Goal: Information Seeking & Learning: Find specific fact

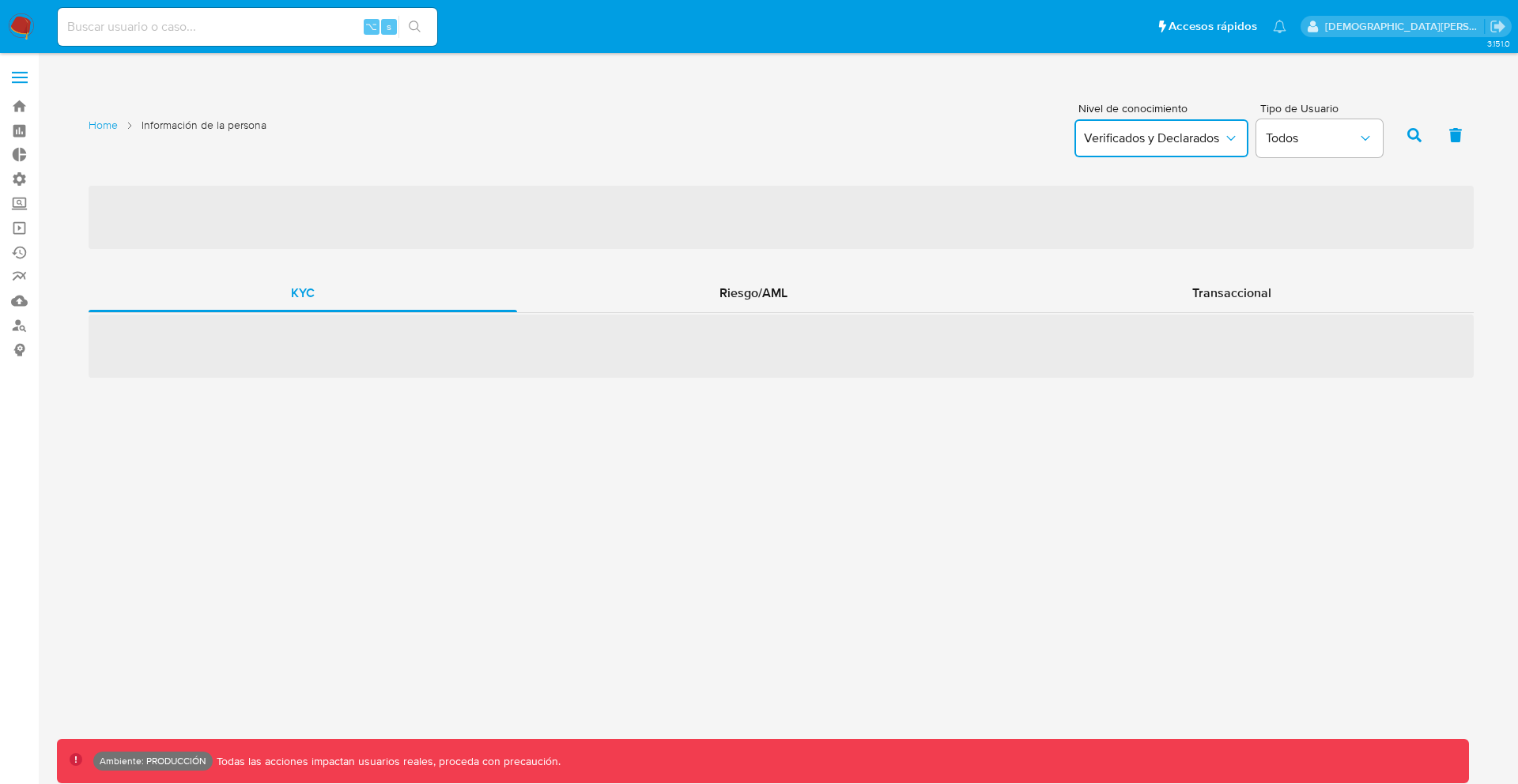
click at [1196, 151] on button "Verificados y Declarados" at bounding box center [1162, 139] width 174 height 38
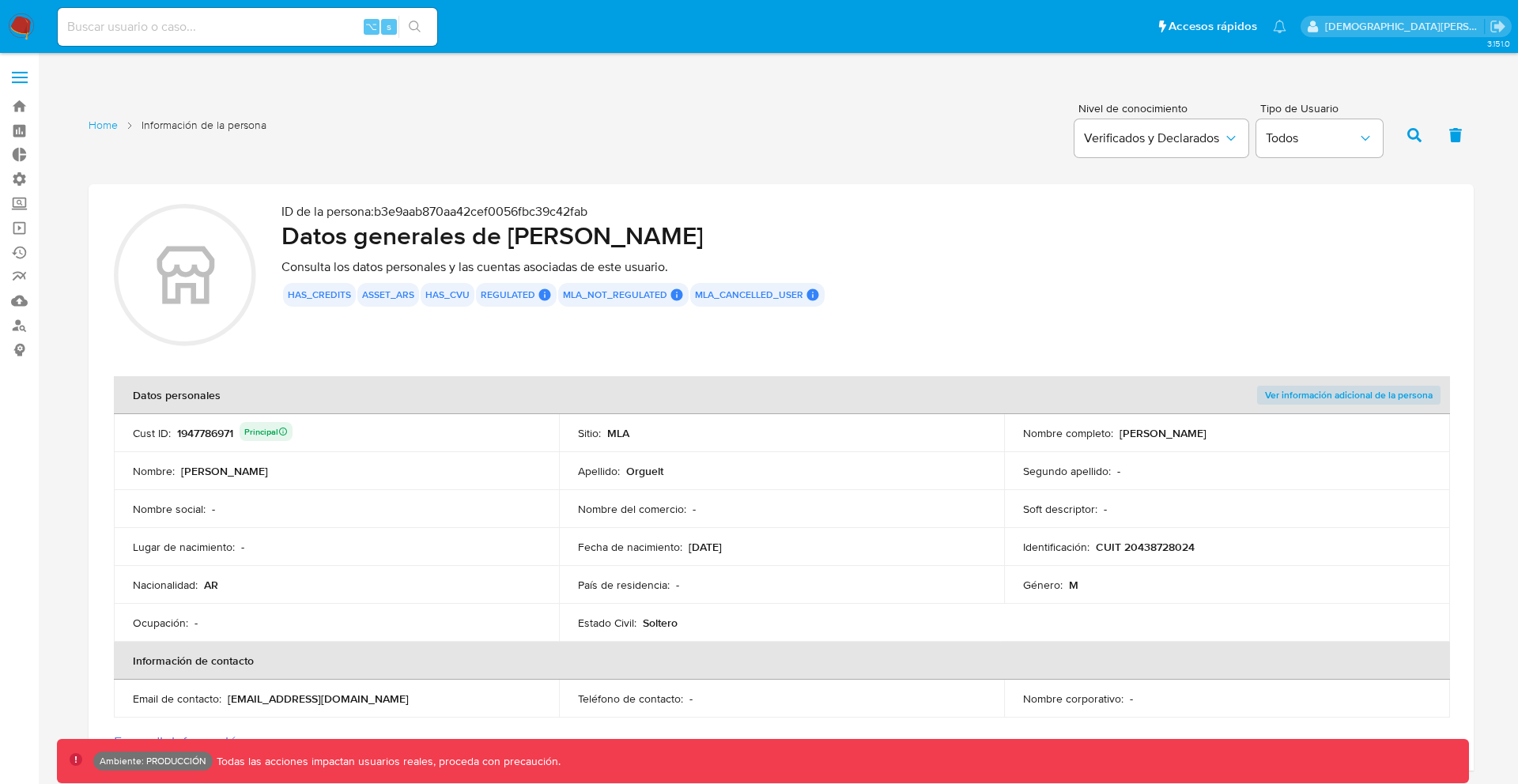
click at [1248, 118] on div "Nivel de conocimiento Verificados y Declarados Tipo de Usuario Todos" at bounding box center [1228, 133] width 324 height 61
click at [1238, 140] on icon "button" at bounding box center [1231, 138] width 16 height 16
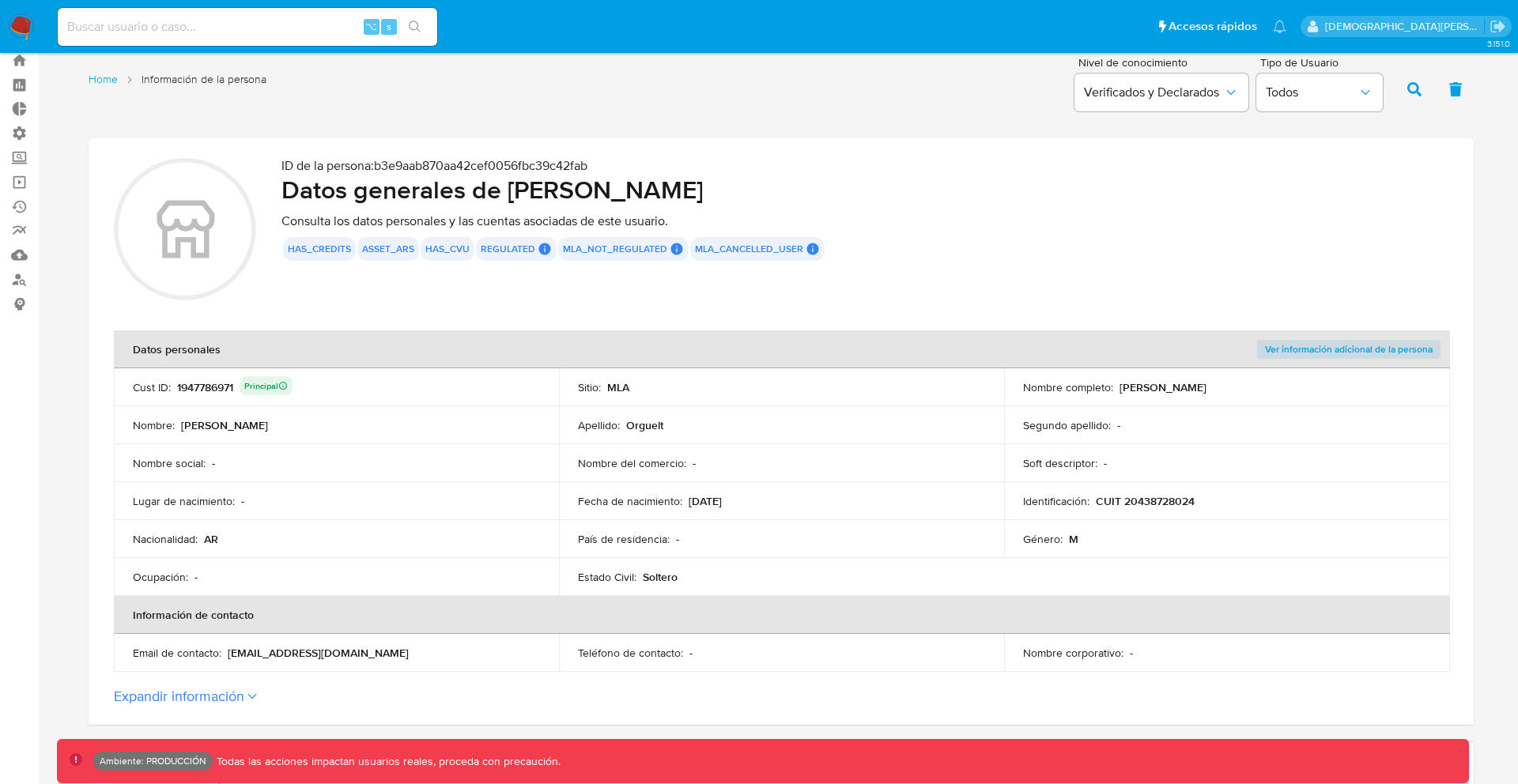
scroll to position [3, 0]
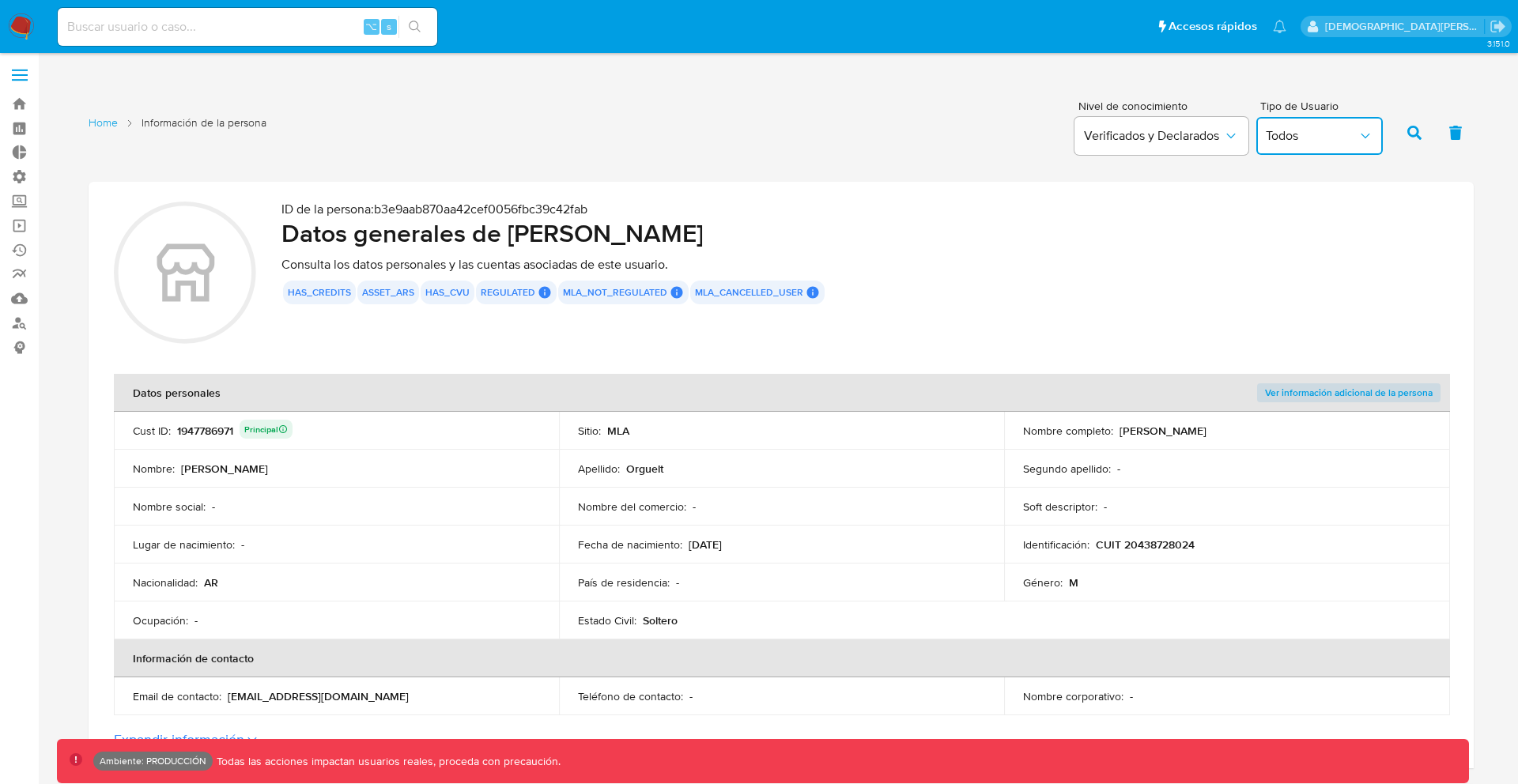
click at [1331, 146] on button "Todos" at bounding box center [1320, 136] width 127 height 38
click at [1305, 122] on button "Todos" at bounding box center [1320, 136] width 127 height 38
click at [1228, 118] on button "Verificados y Declarados" at bounding box center [1162, 136] width 174 height 38
click at [1142, 294] on div "has_credits asset_ars has_cvu regulated Regulated MLA UIF COMPLIES LEGACY User …" at bounding box center [865, 293] width 1167 height 24
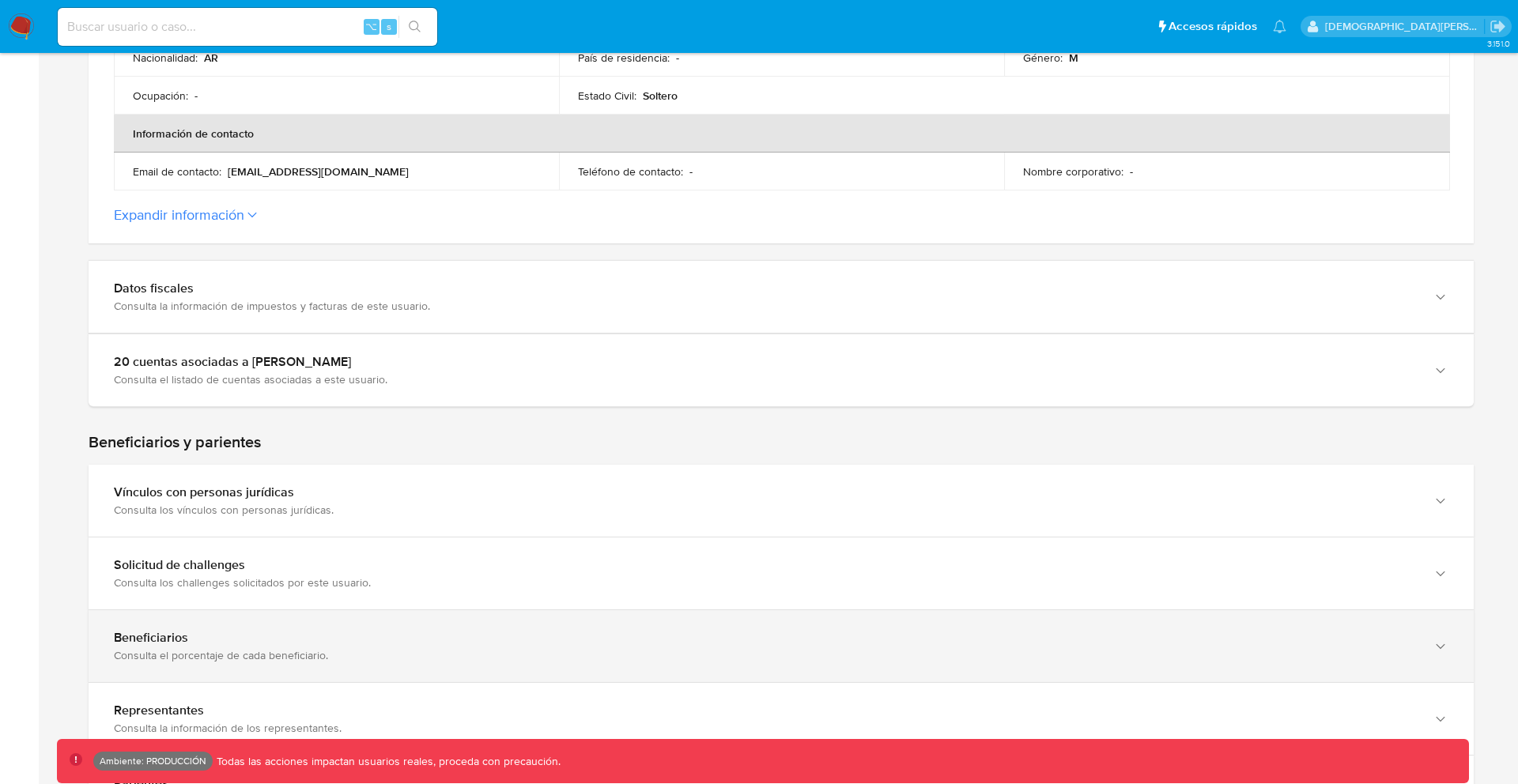
scroll to position [419, 0]
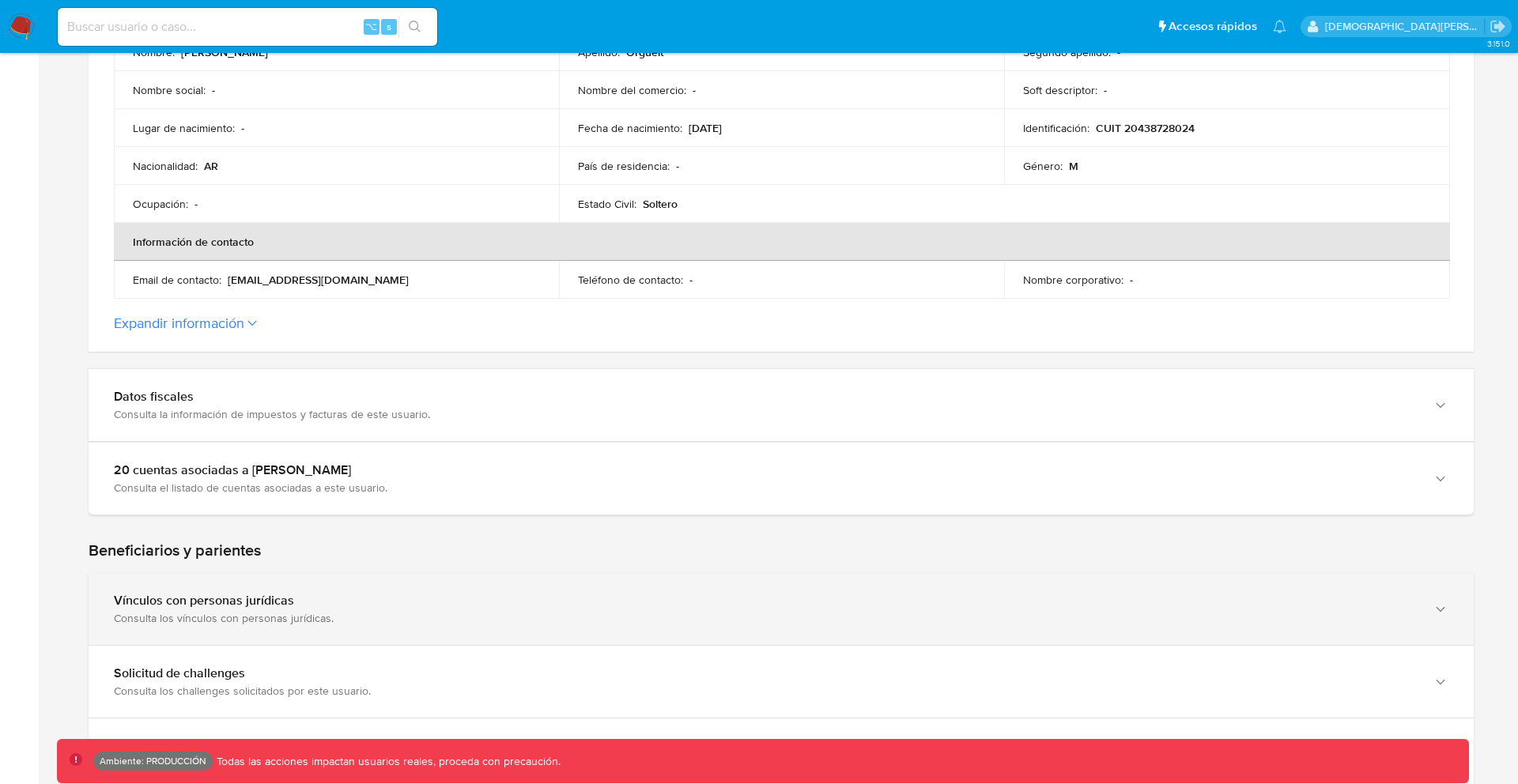
click at [222, 622] on div "Consulta los vínculos con personas jurídicas." at bounding box center [765, 618] width 1303 height 15
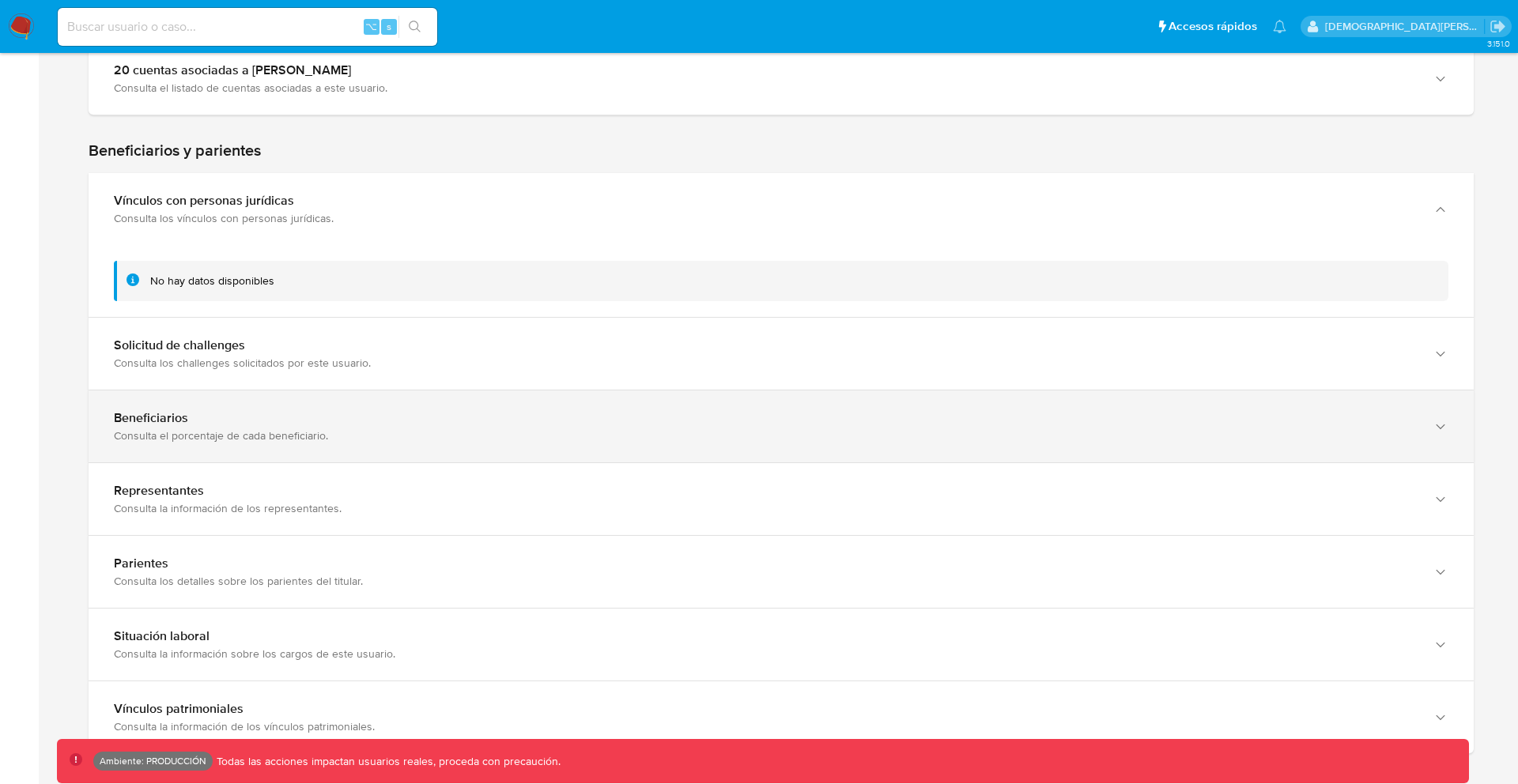
scroll to position [759, 0]
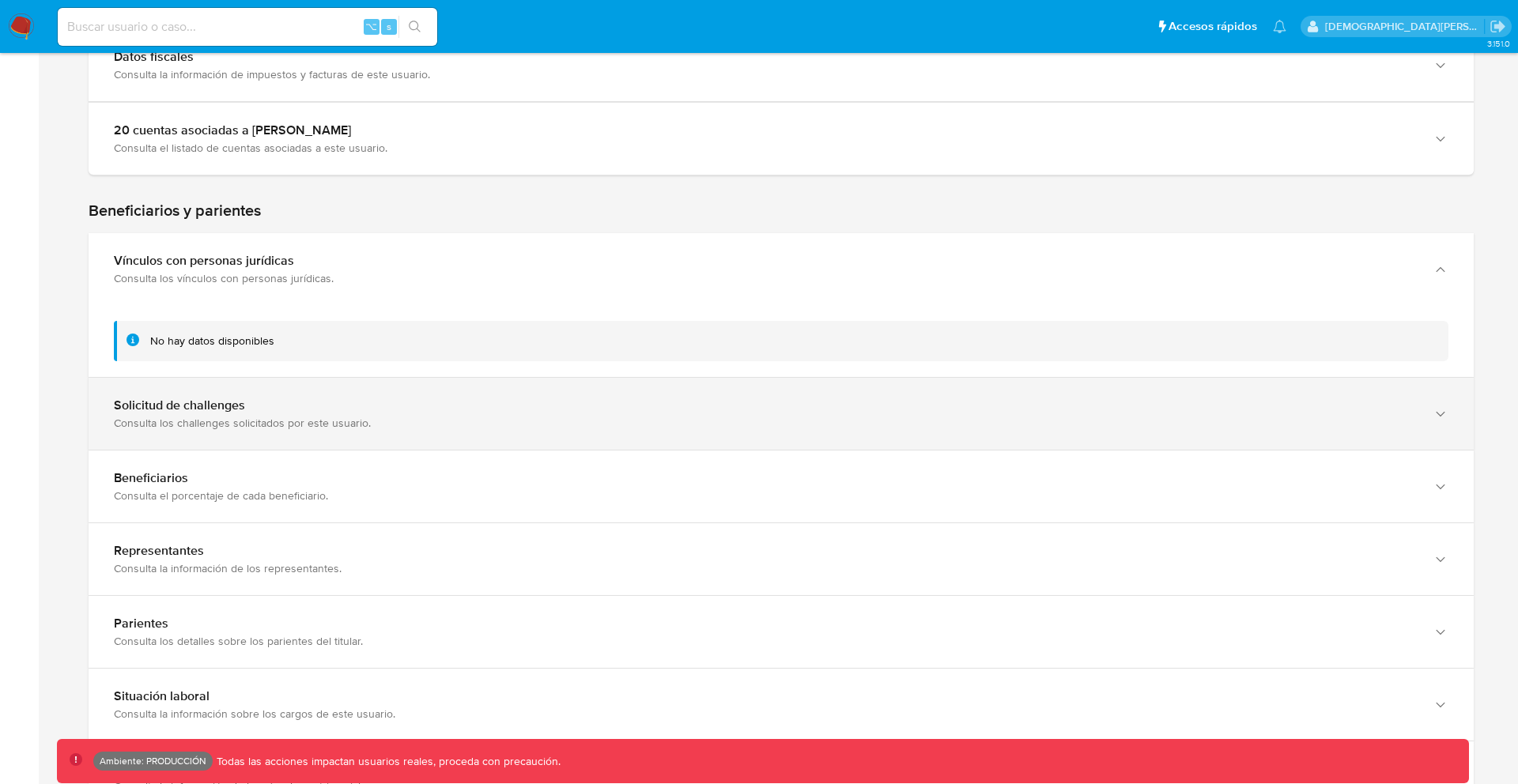
click at [416, 410] on div "Solicitud de challenges" at bounding box center [765, 405] width 1303 height 16
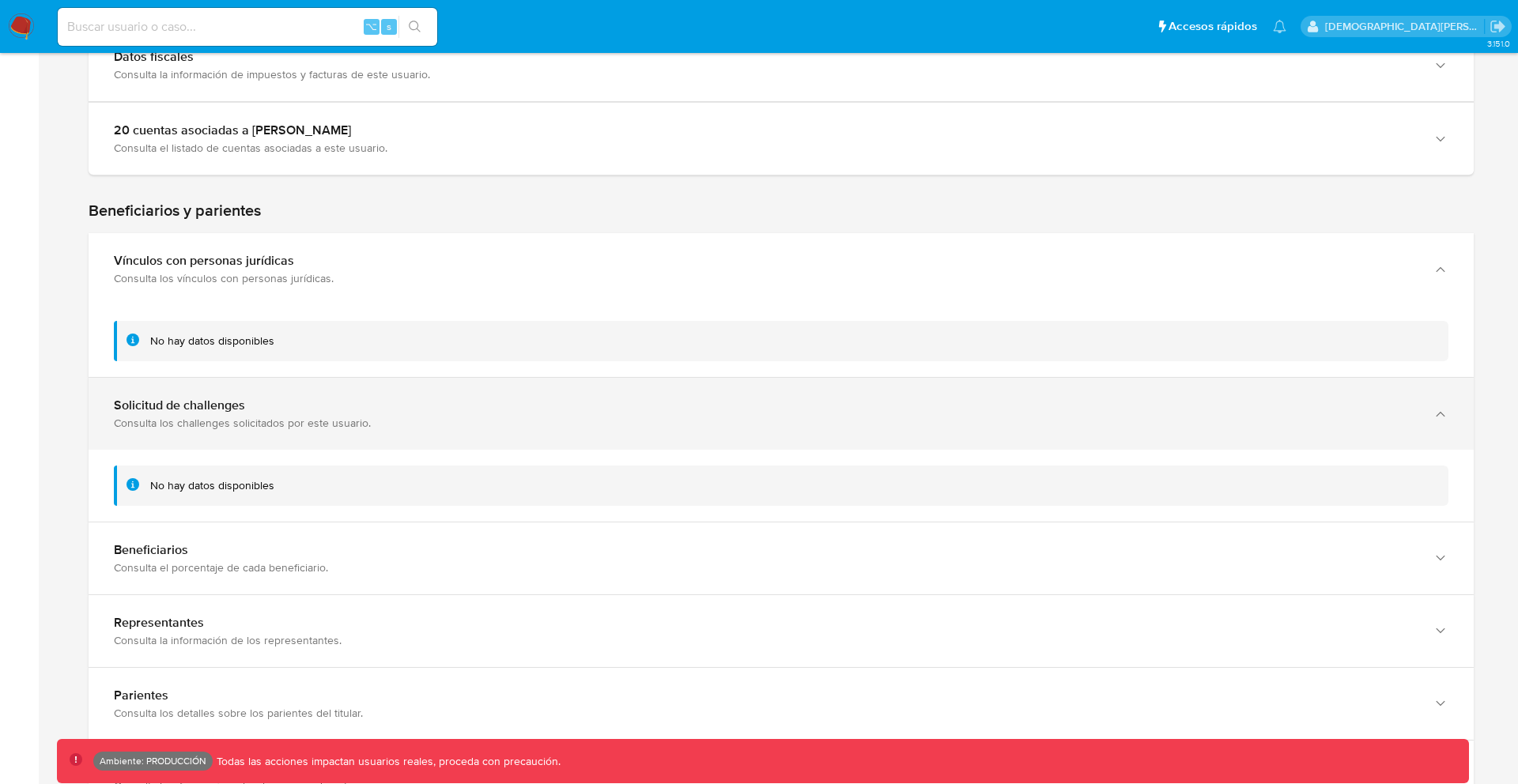
click at [416, 410] on div "Solicitud de challenges" at bounding box center [765, 405] width 1303 height 16
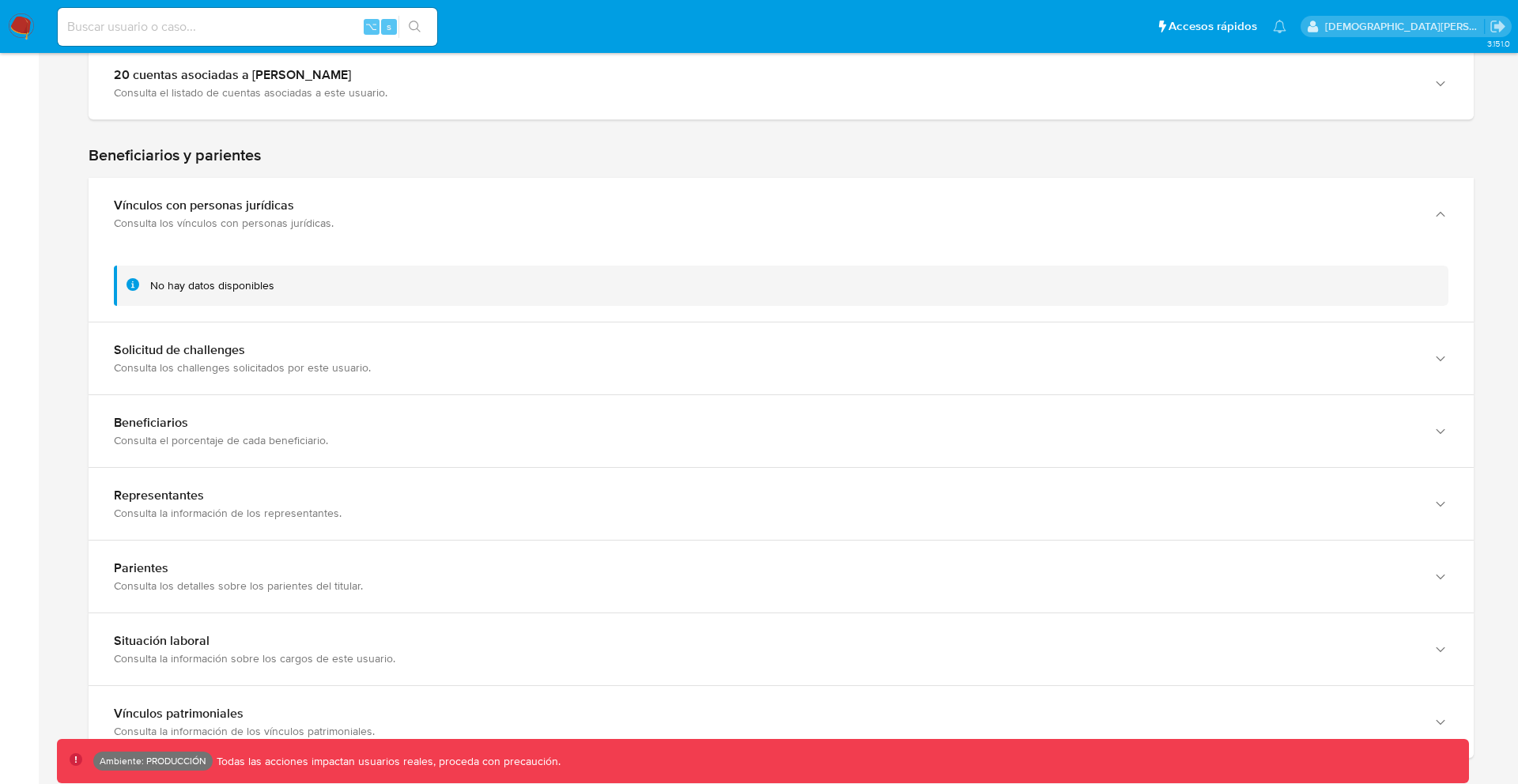
scroll to position [211, 0]
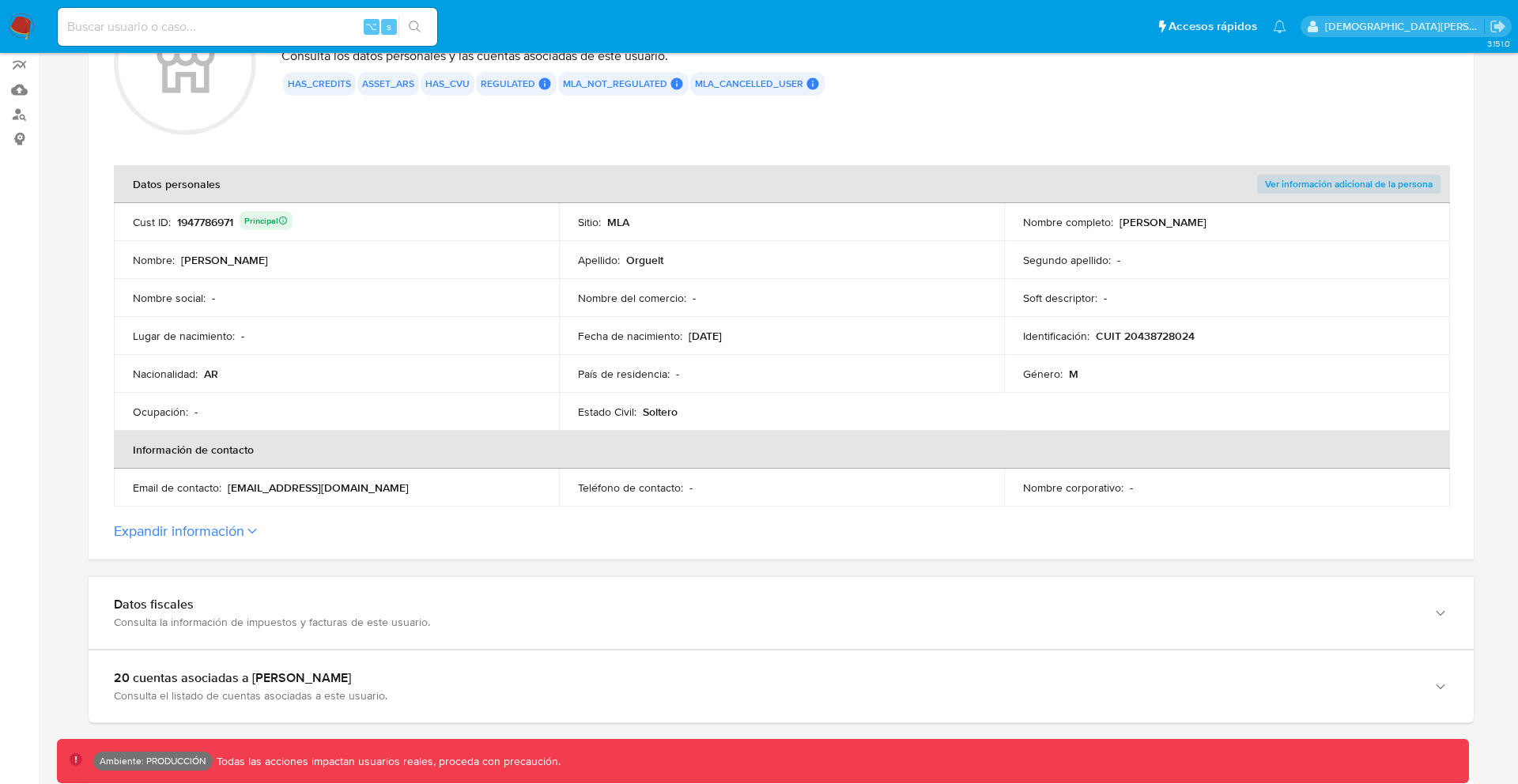
click at [301, 39] on div "⌥ s" at bounding box center [247, 27] width 379 height 38
click at [295, 27] on input at bounding box center [247, 27] width 379 height 21
type input "fravega"
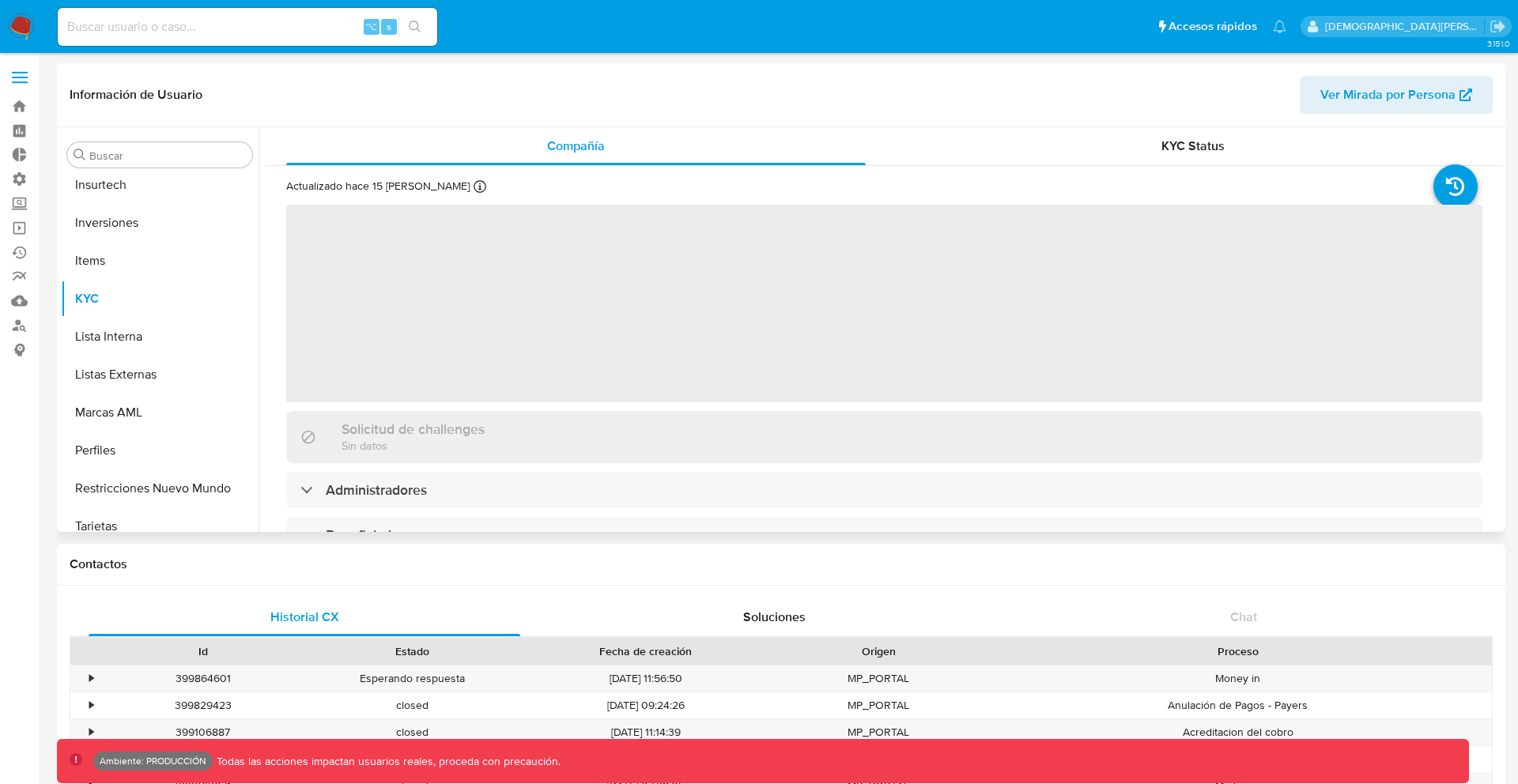
scroll to position [706, 0]
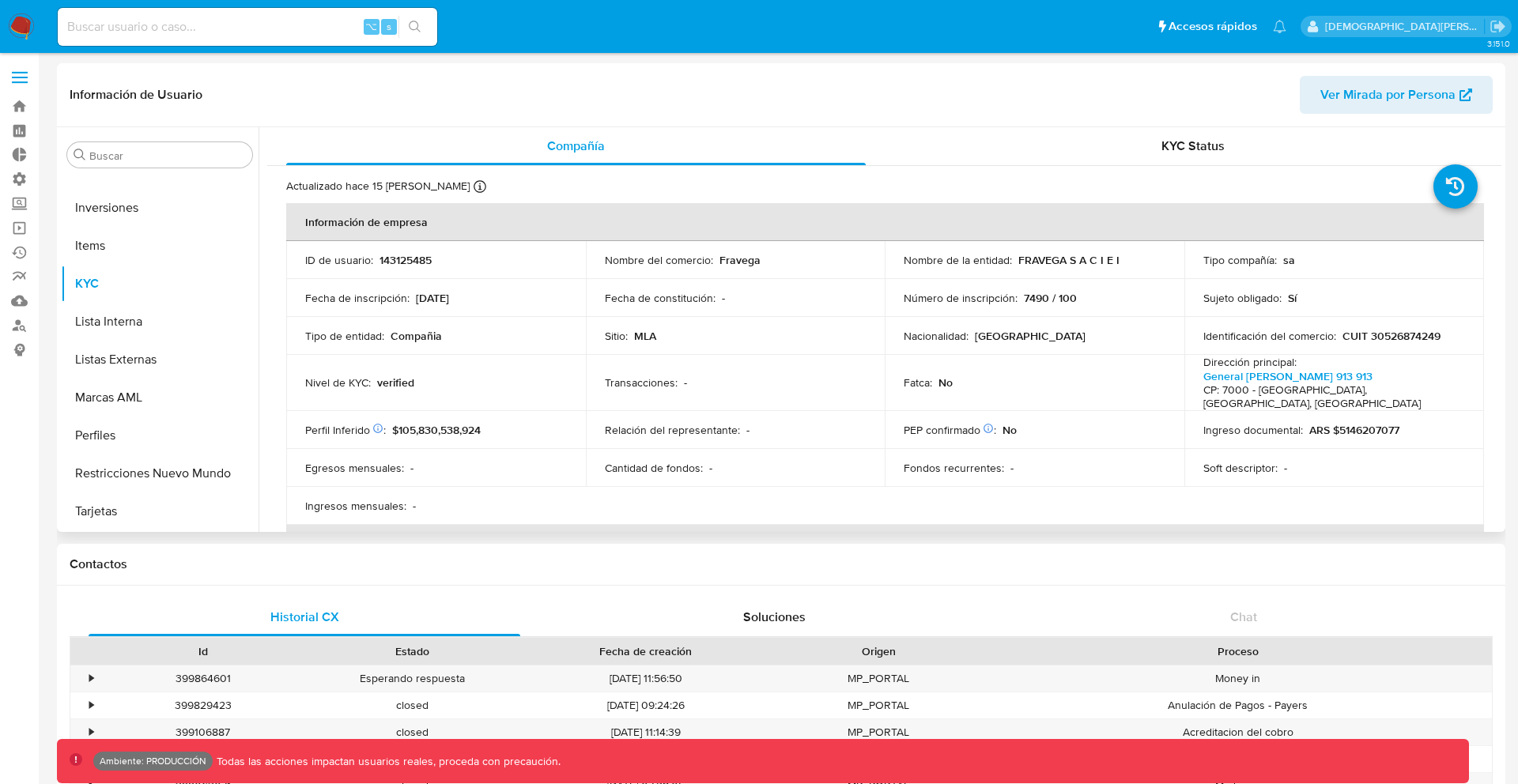
select select "10"
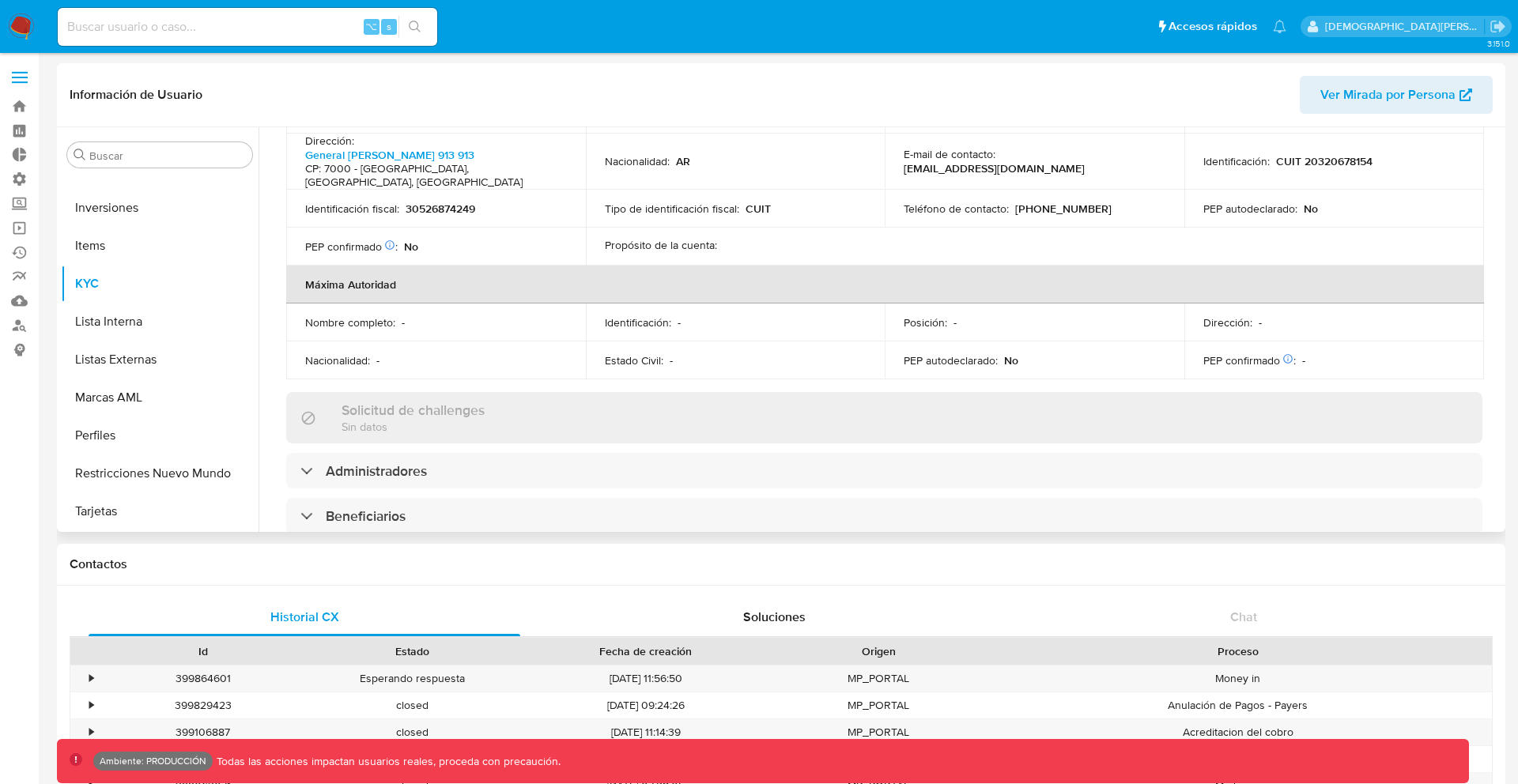
scroll to position [589, 0]
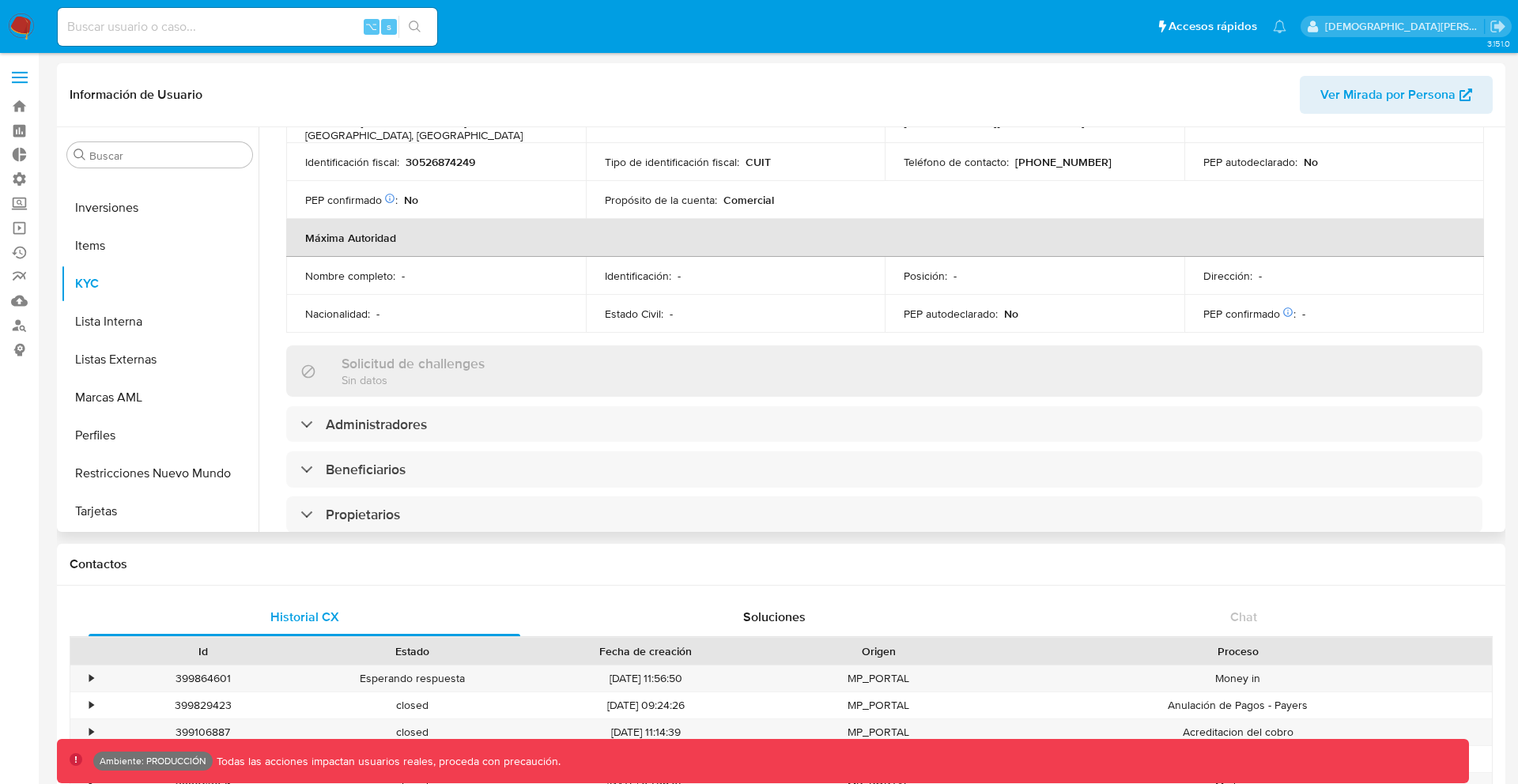
click at [1363, 99] on span "Ver Mirada por Persona" at bounding box center [1388, 95] width 135 height 38
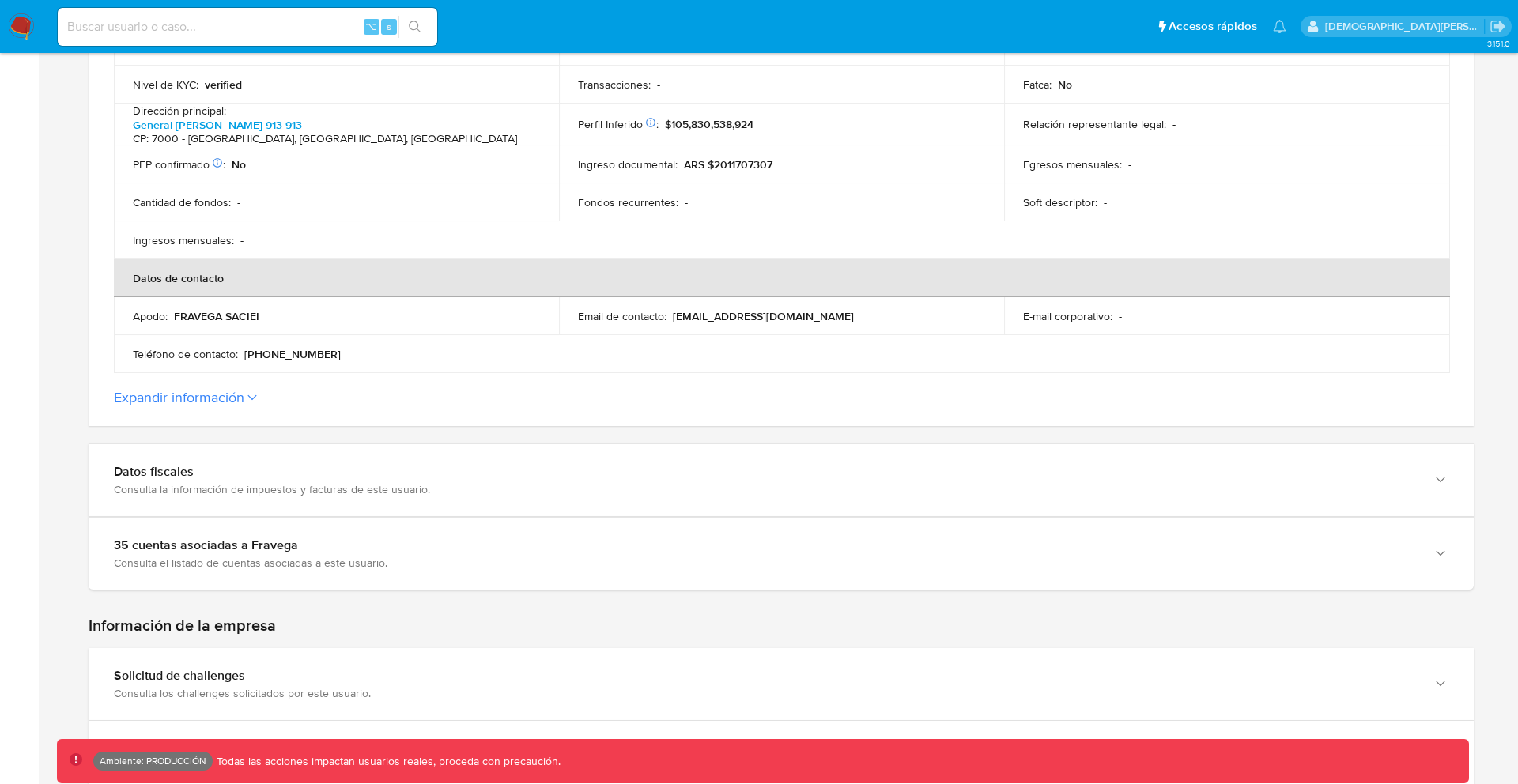
scroll to position [708, 0]
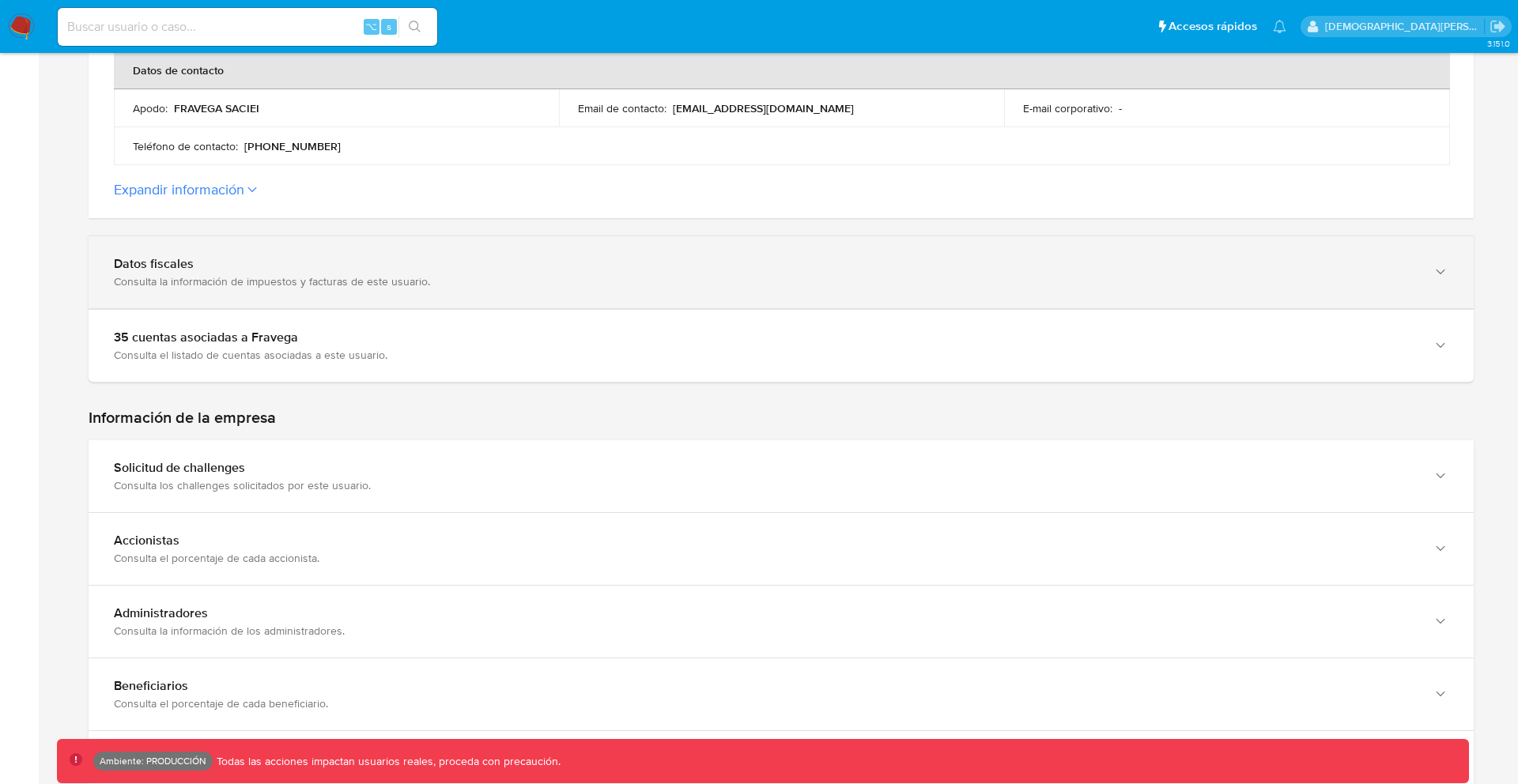
click at [569, 274] on div "Consulta la información de impuestos y facturas de este usuario." at bounding box center [765, 281] width 1303 height 15
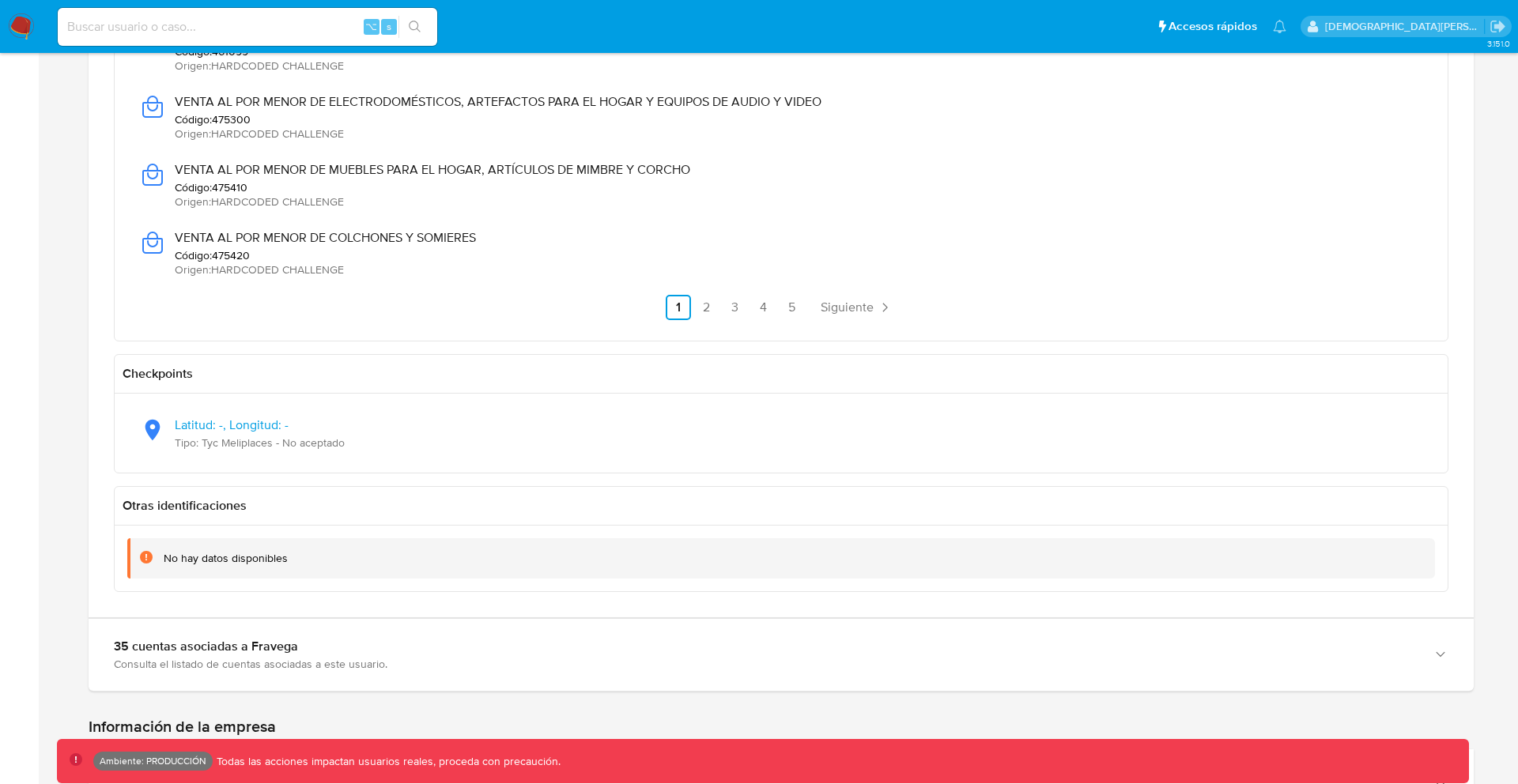
scroll to position [2193, 0]
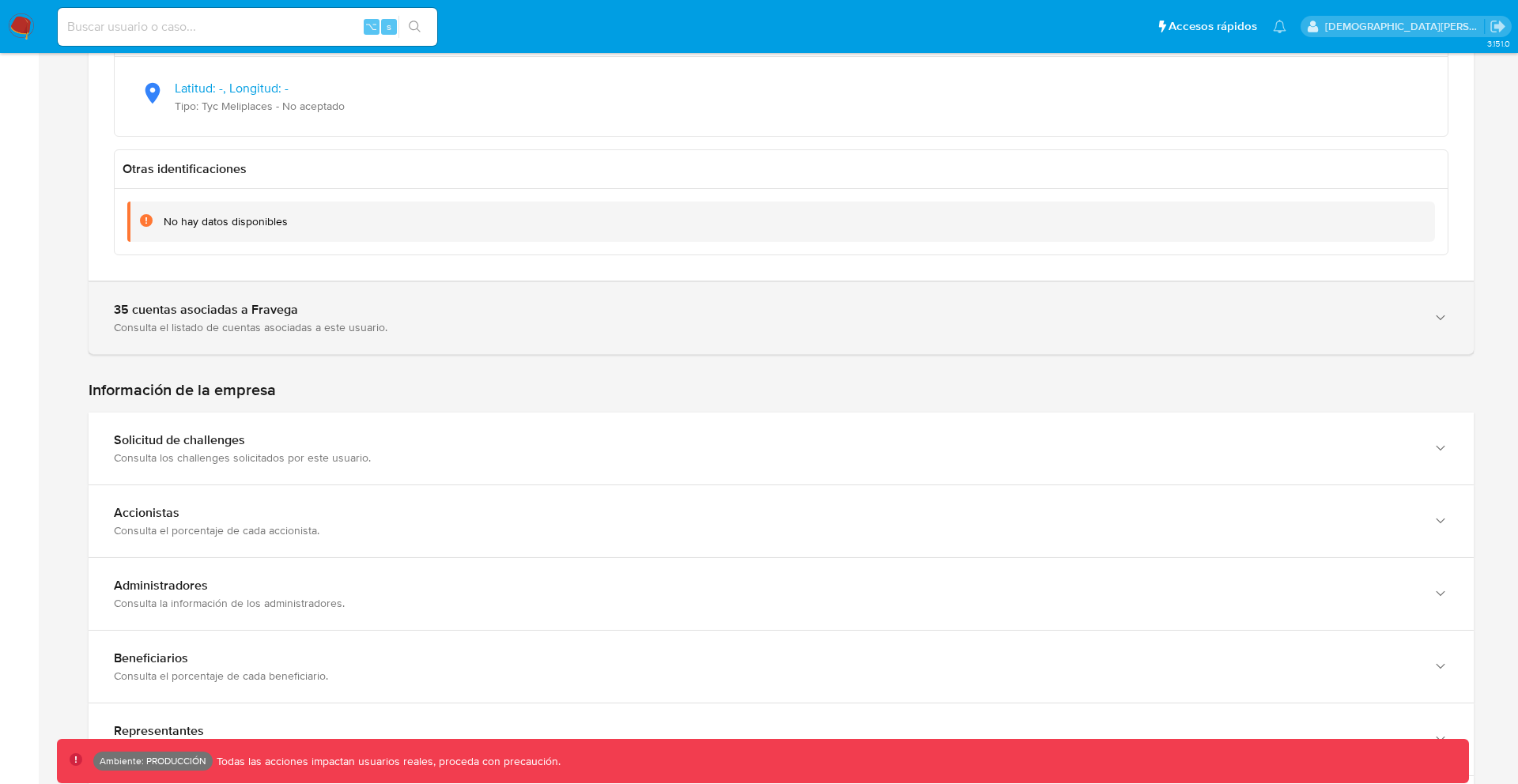
click at [522, 338] on div "35 cuentas asociadas a Fravega Consulta el listado de cuentas asociadas a este …" at bounding box center [781, 317] width 1385 height 72
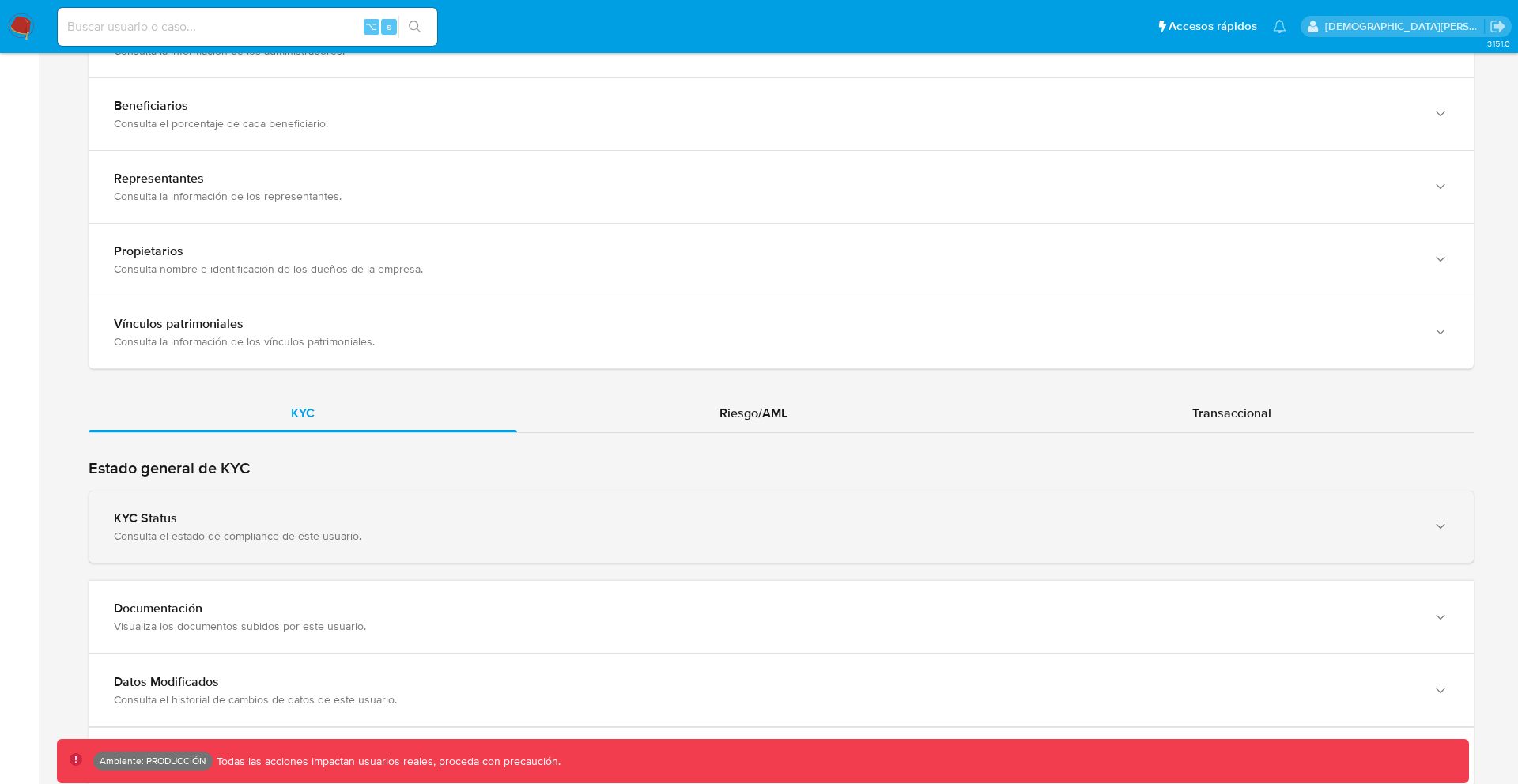
scroll to position [3550, 0]
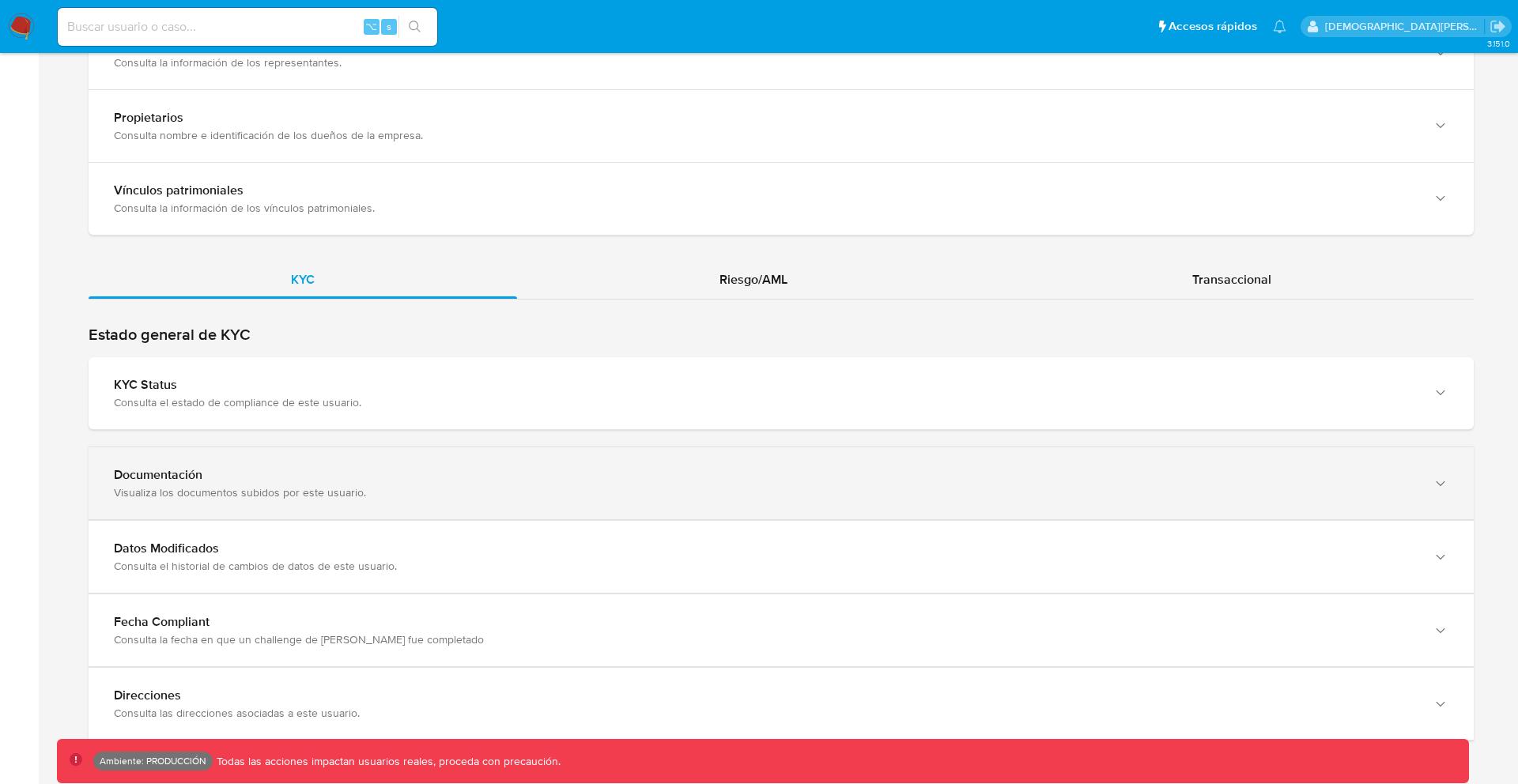
click at [278, 494] on div "Visualiza los documentos subidos por este usuario." at bounding box center [765, 492] width 1303 height 15
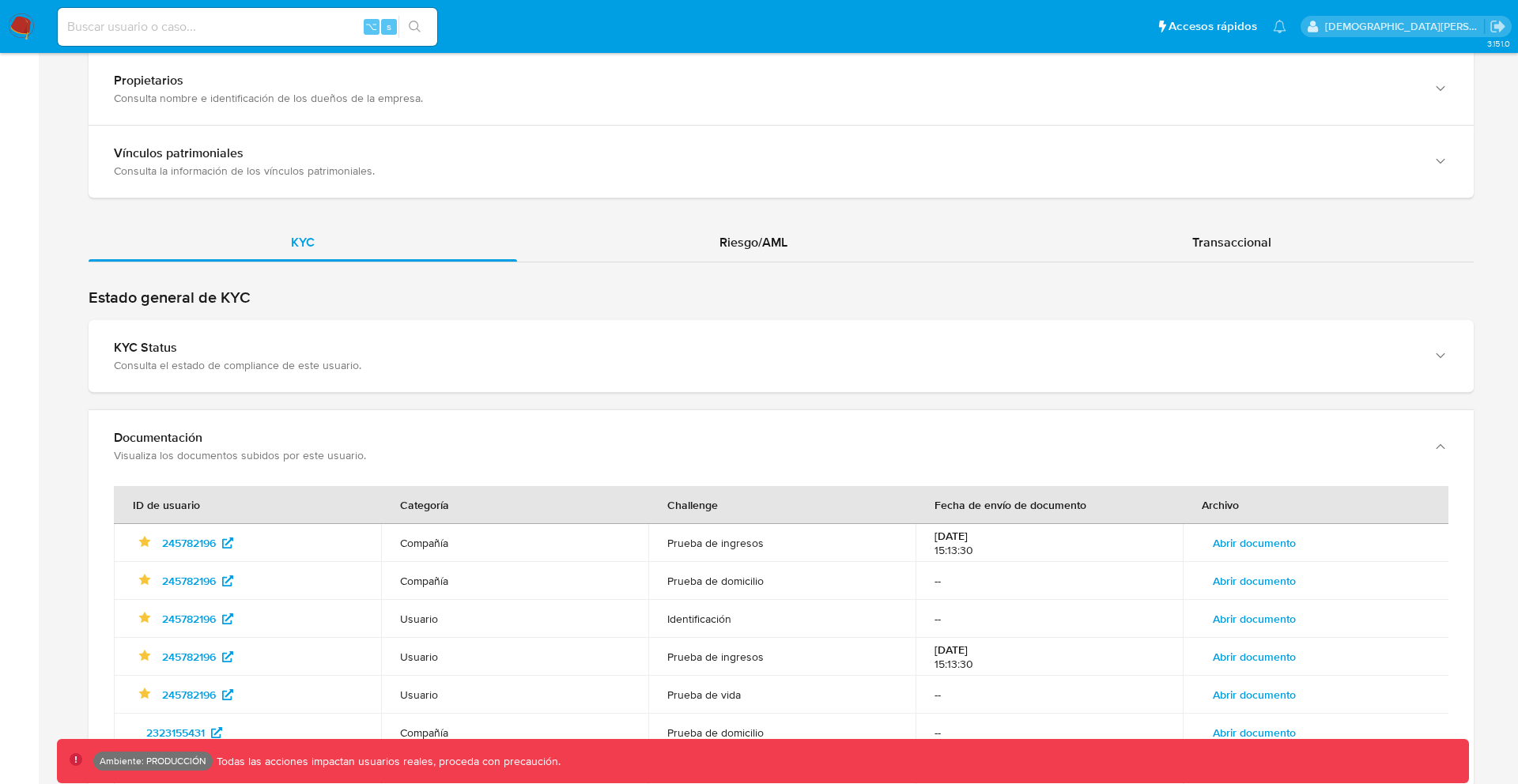
scroll to position [3550, 0]
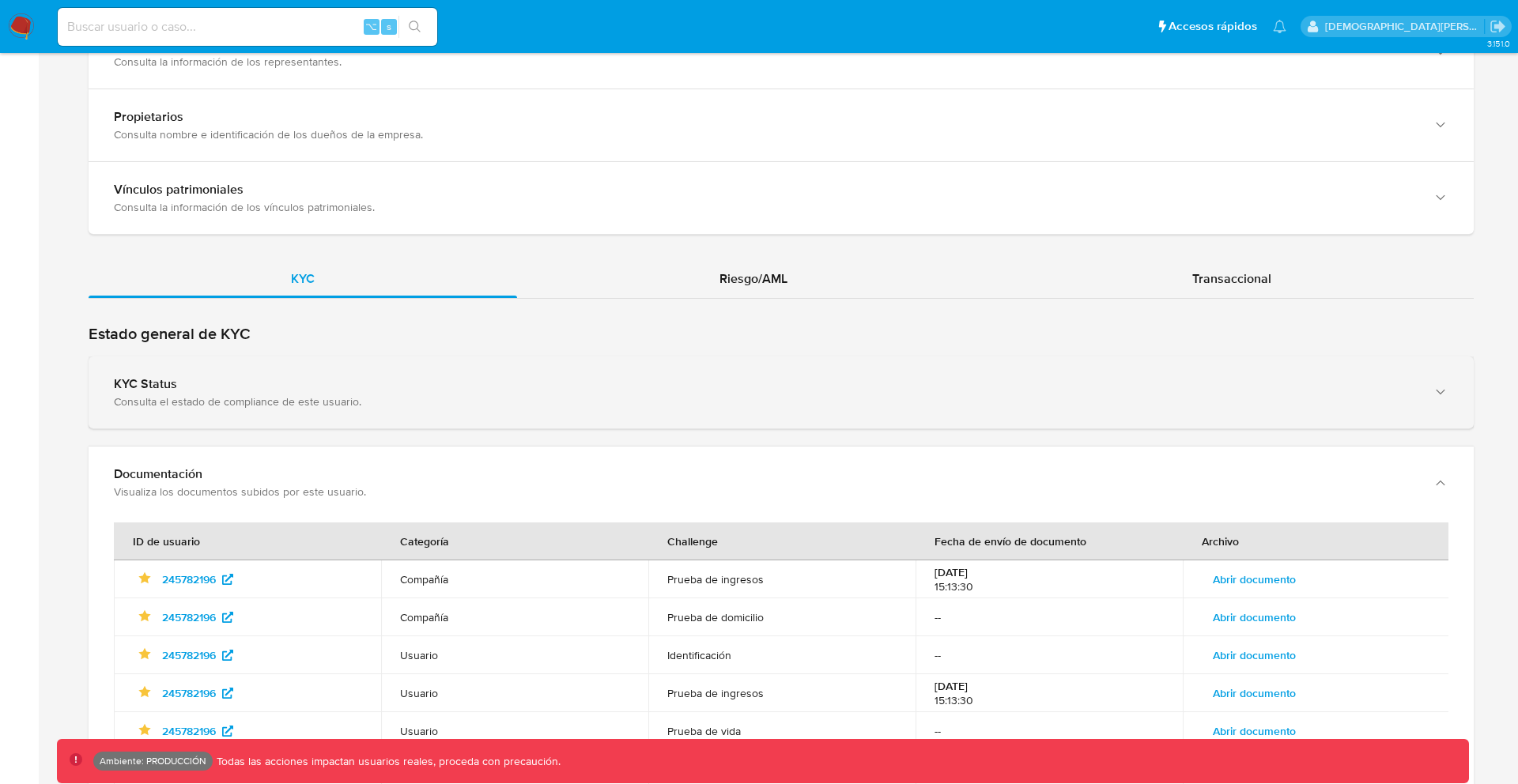
click at [263, 409] on div "KYC Status Consulta el estado de compliance de este usuario." at bounding box center [781, 392] width 1385 height 72
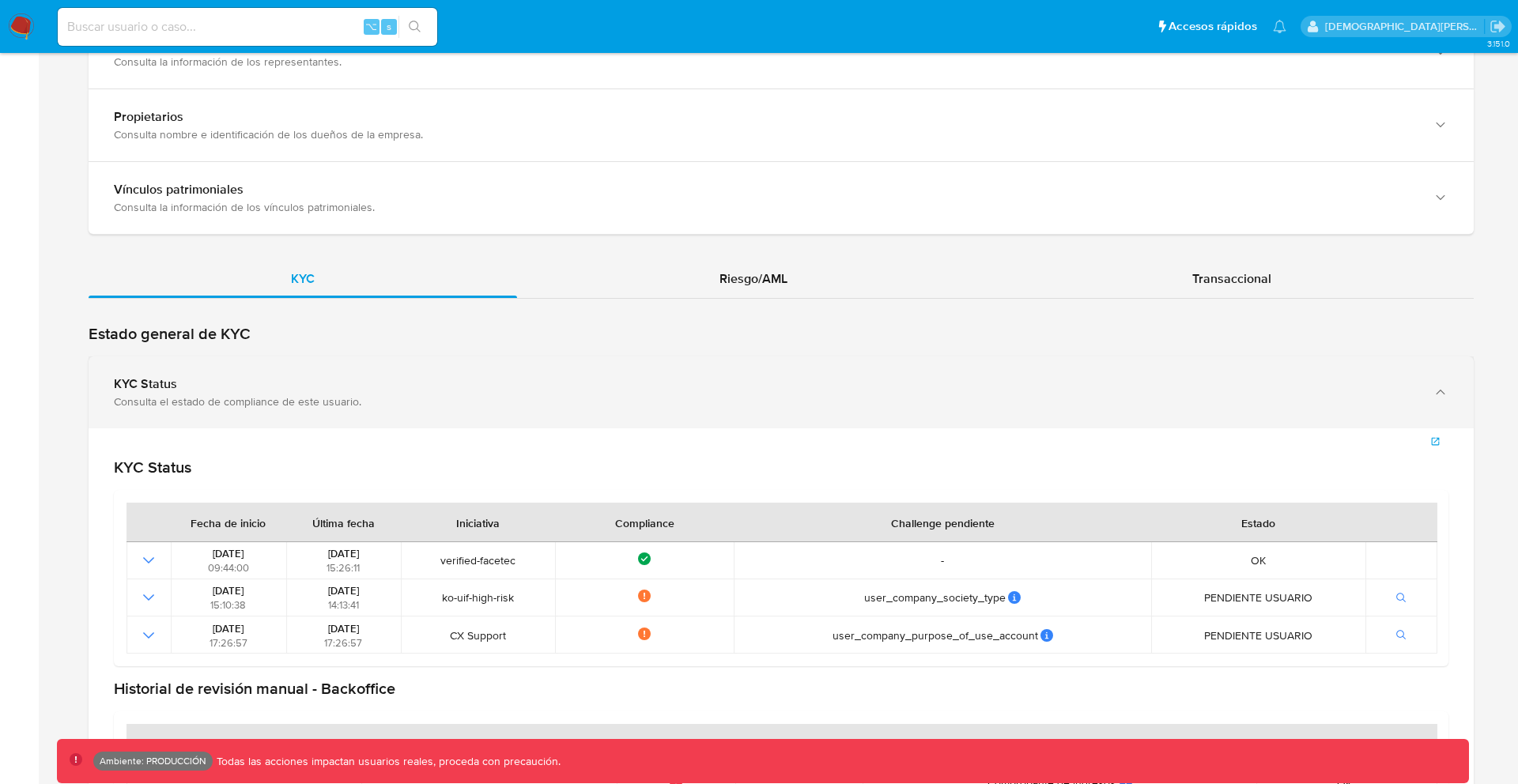
click at [263, 409] on div "KYC Status Consulta el estado de compliance de este usuario." at bounding box center [781, 392] width 1385 height 72
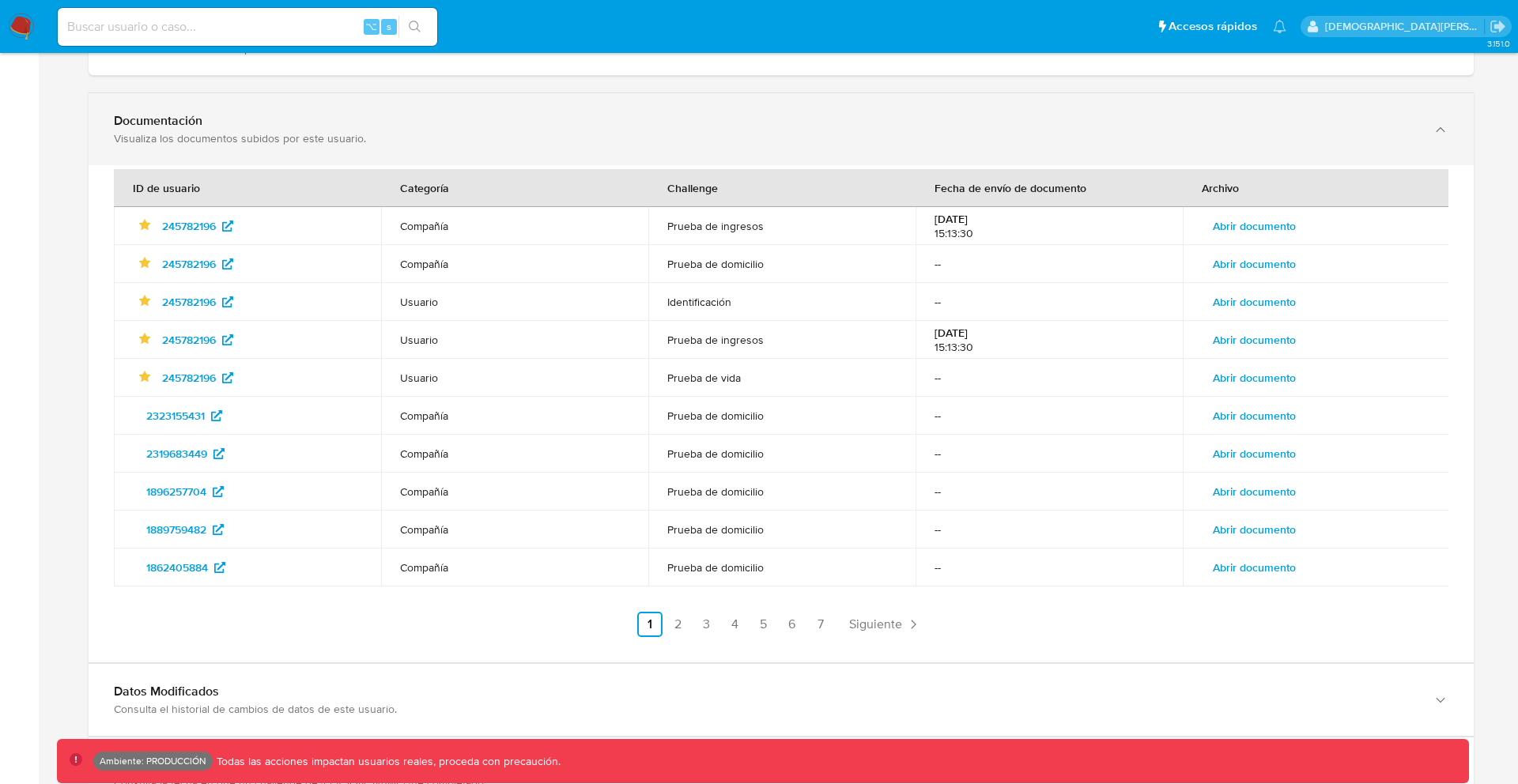
scroll to position [4047, 0]
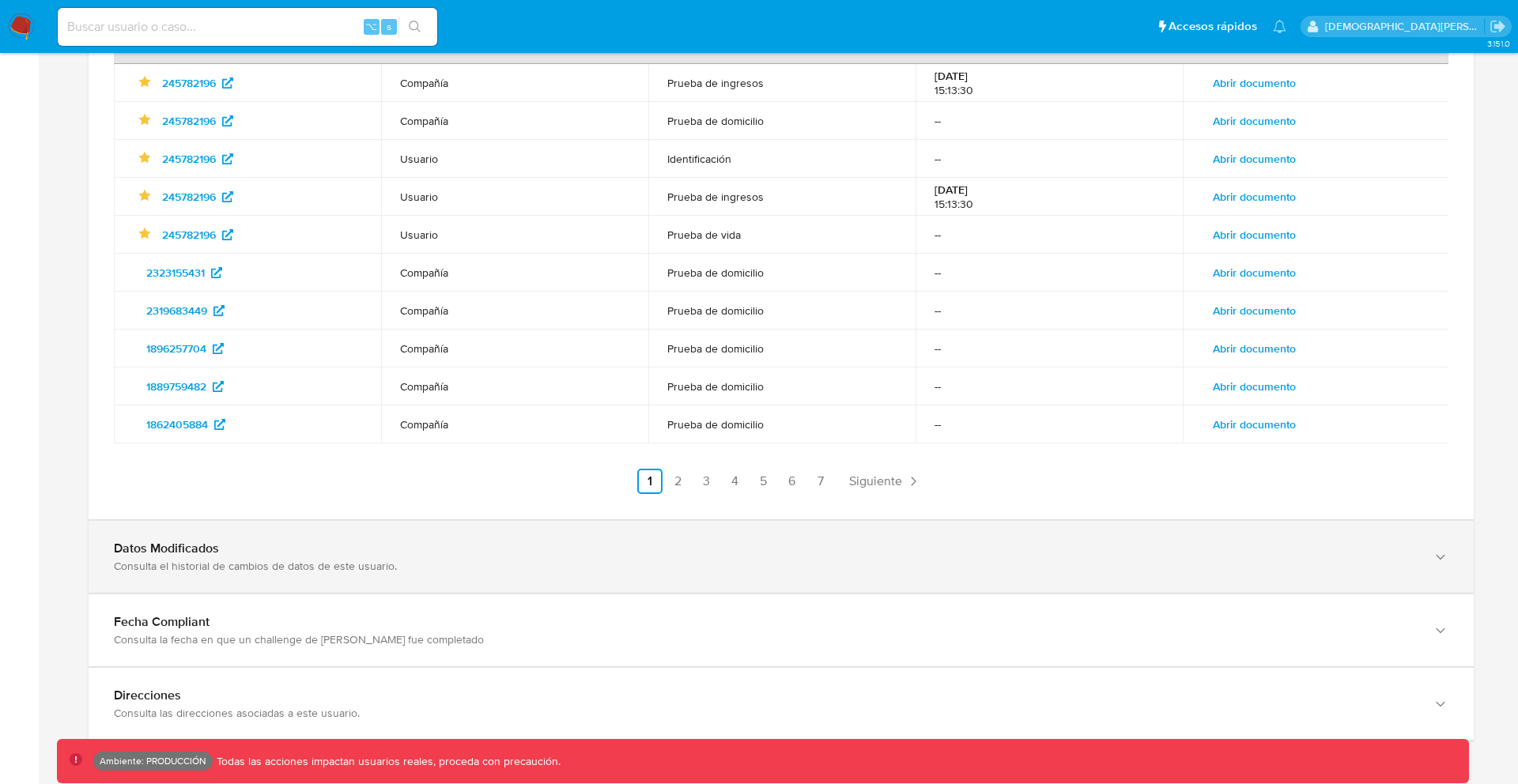
click at [273, 565] on div "Consulta el historial de cambios de datos de este usuario." at bounding box center [765, 566] width 1303 height 15
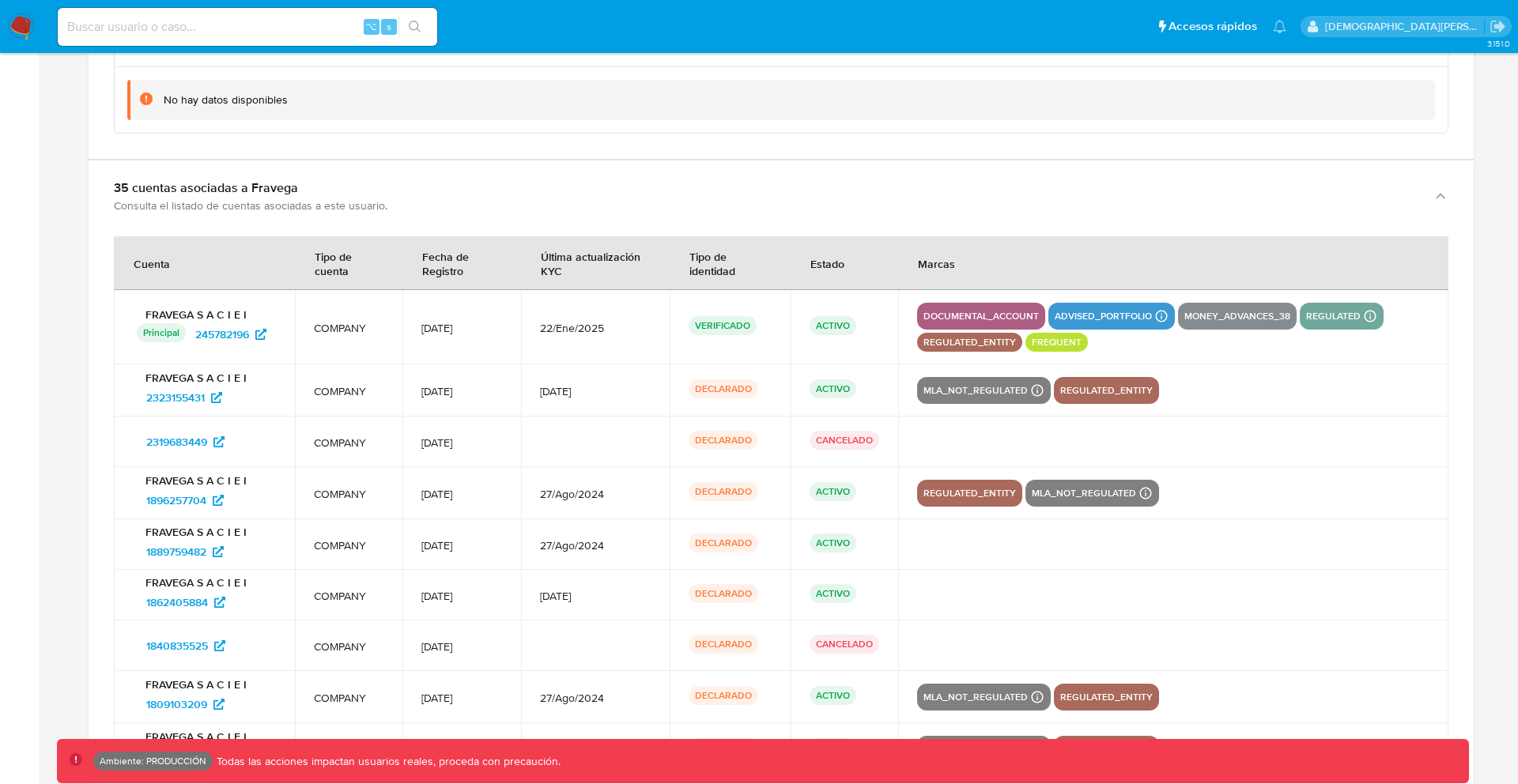
scroll to position [2363, 0]
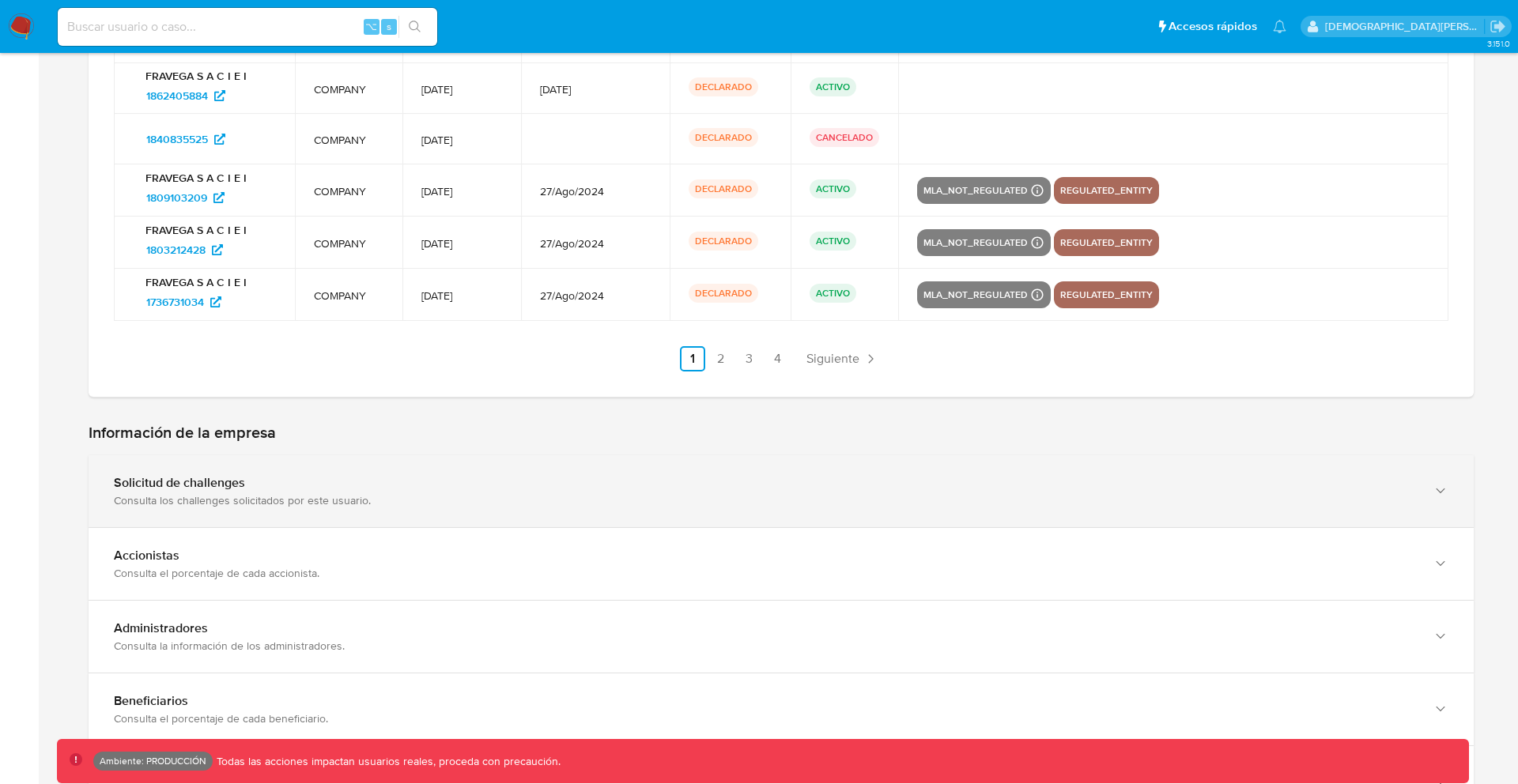
click at [613, 458] on div "Solicitud de challenges Consulta los challenges solicitados por este usuario." at bounding box center [781, 490] width 1385 height 72
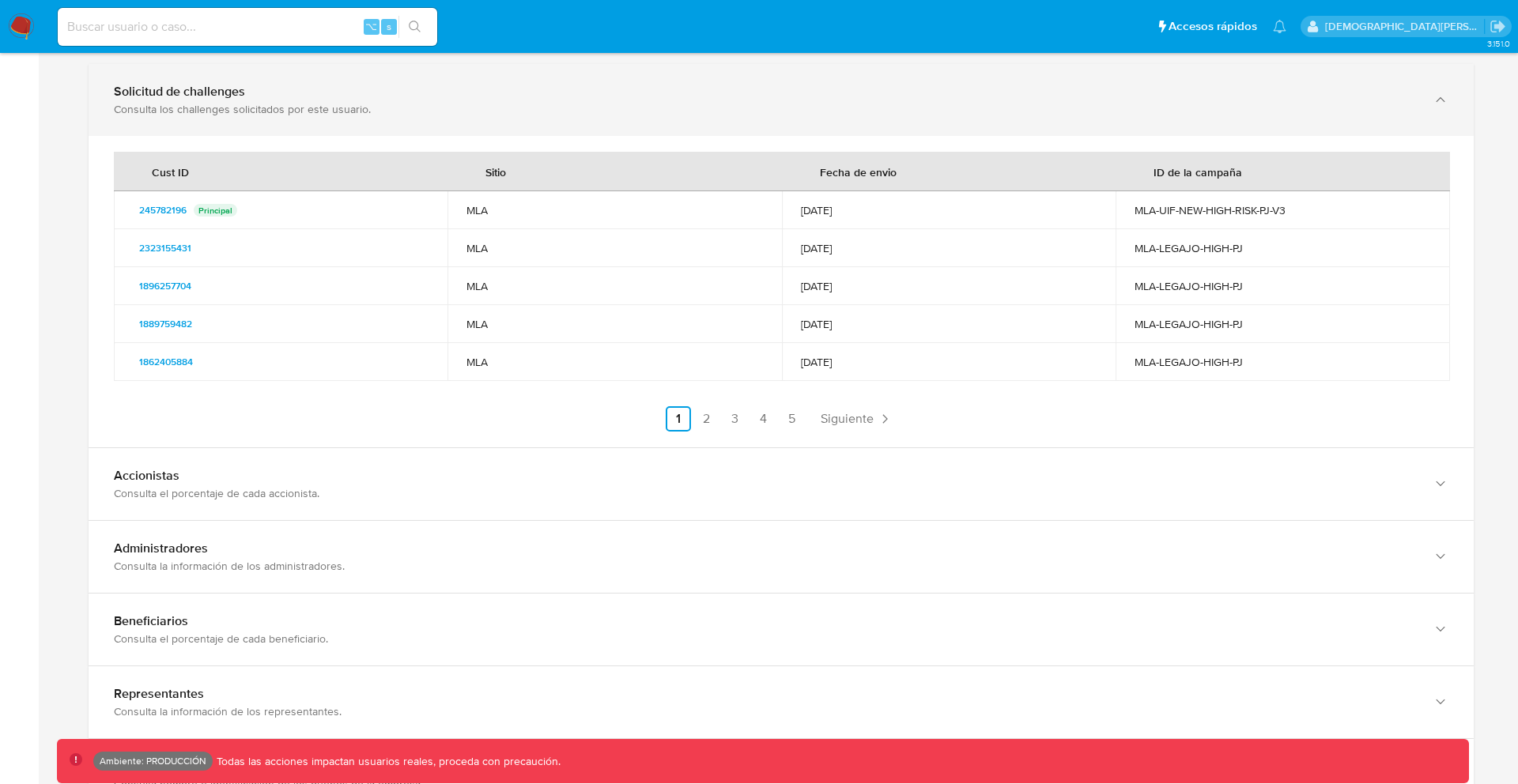
scroll to position [3303, 0]
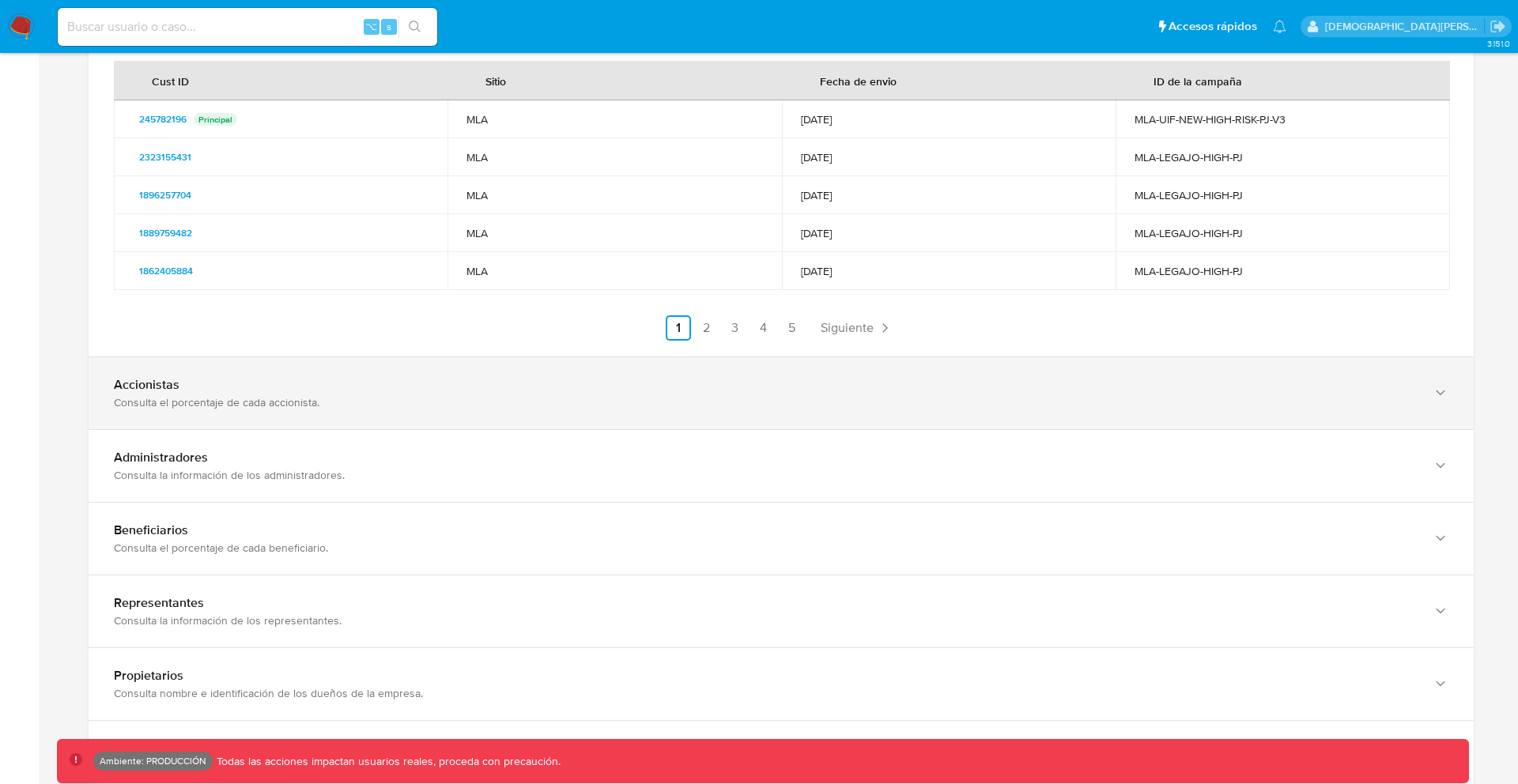
click at [604, 384] on div "Accionistas" at bounding box center [765, 385] width 1303 height 16
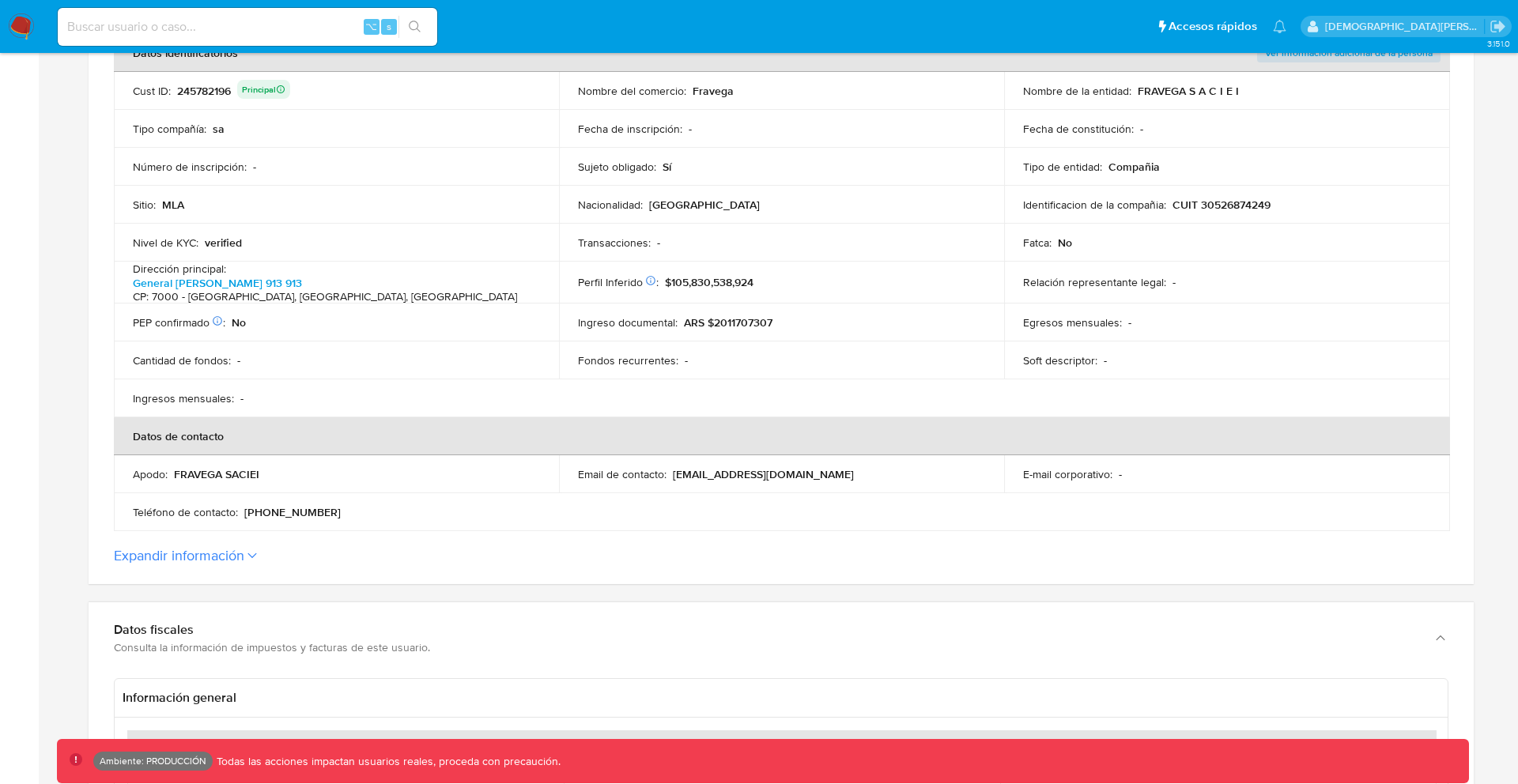
scroll to position [0, 0]
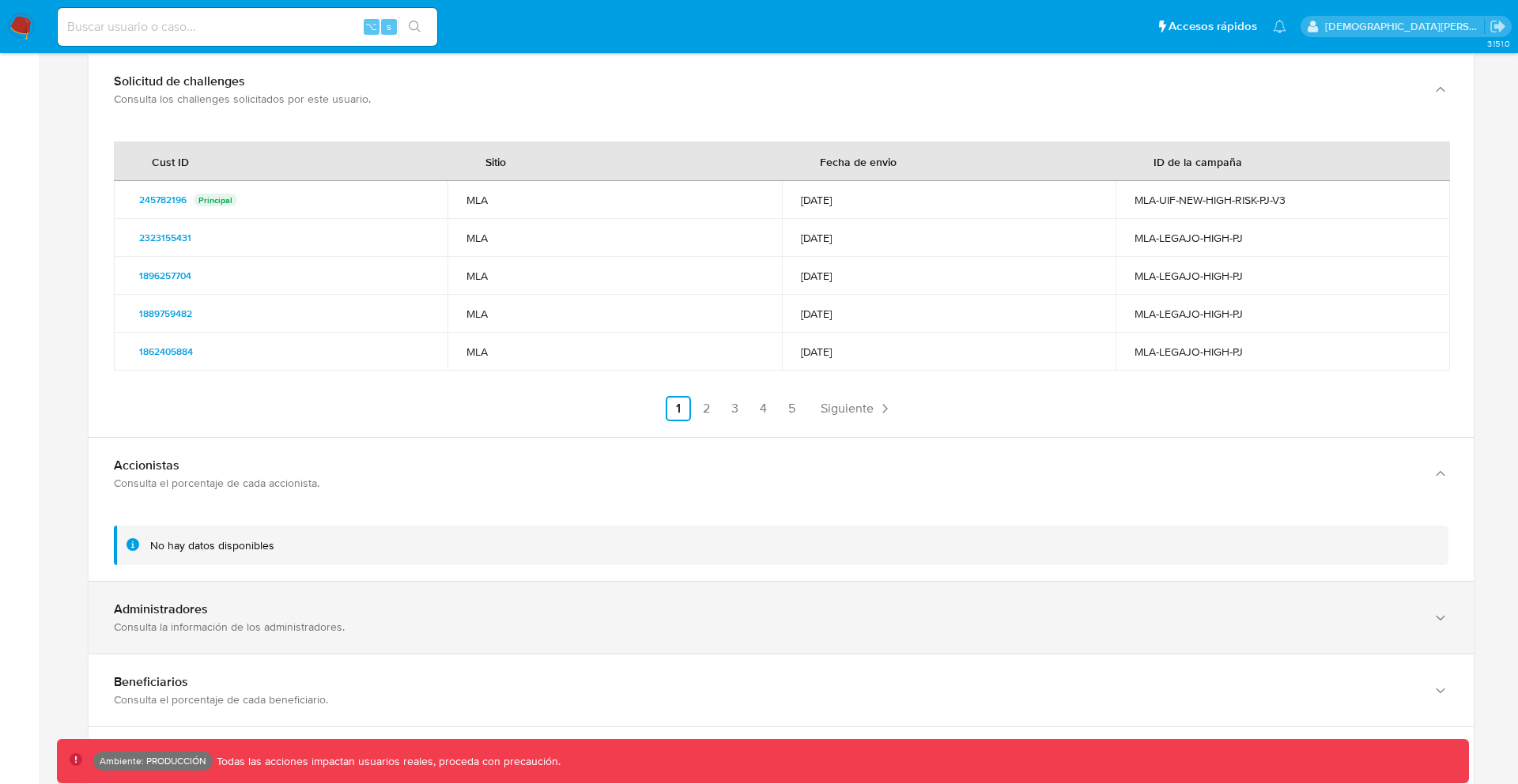
click at [781, 589] on div "Administradores Consulta la información de los administradores." at bounding box center [781, 617] width 1385 height 72
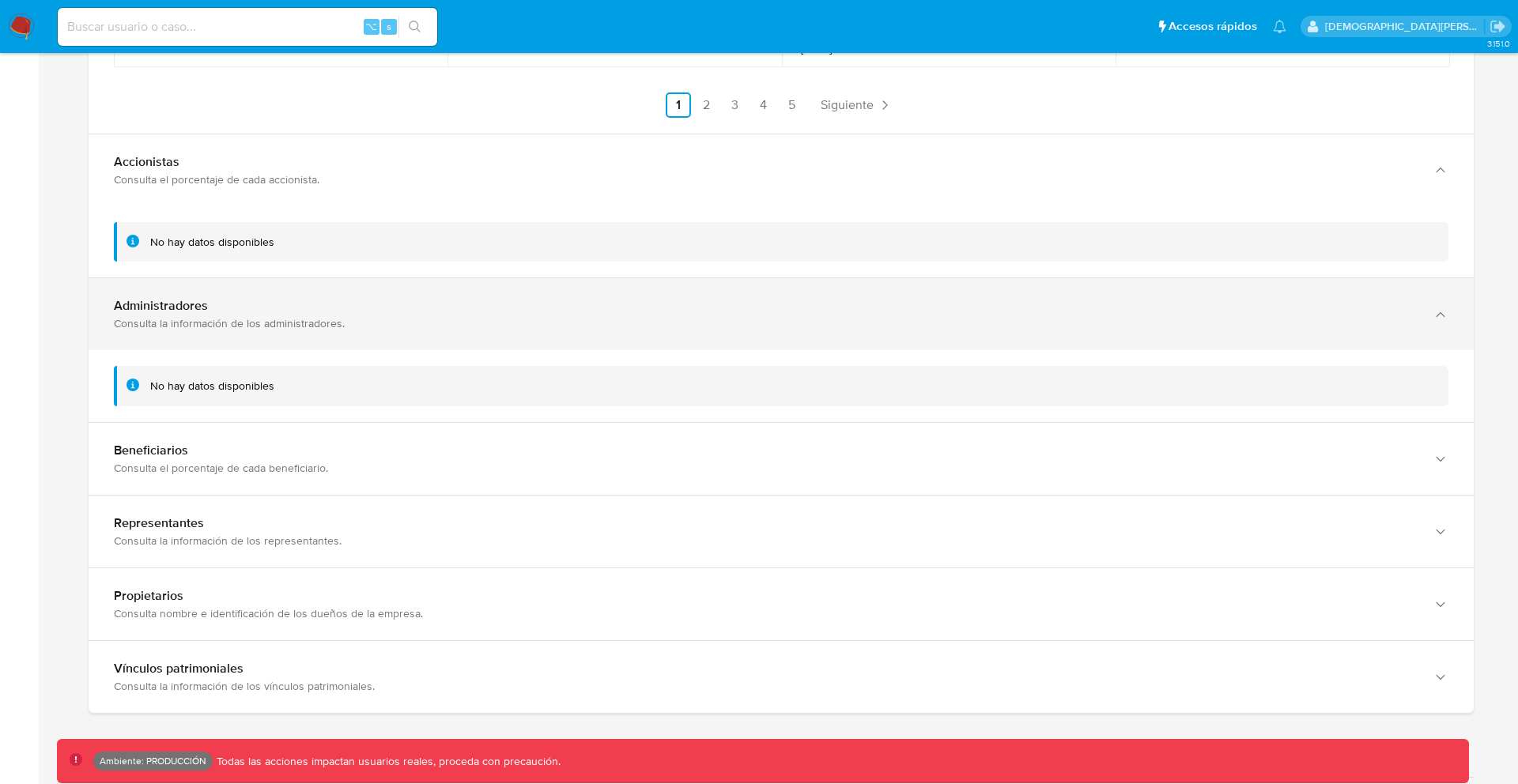
scroll to position [3620, 0]
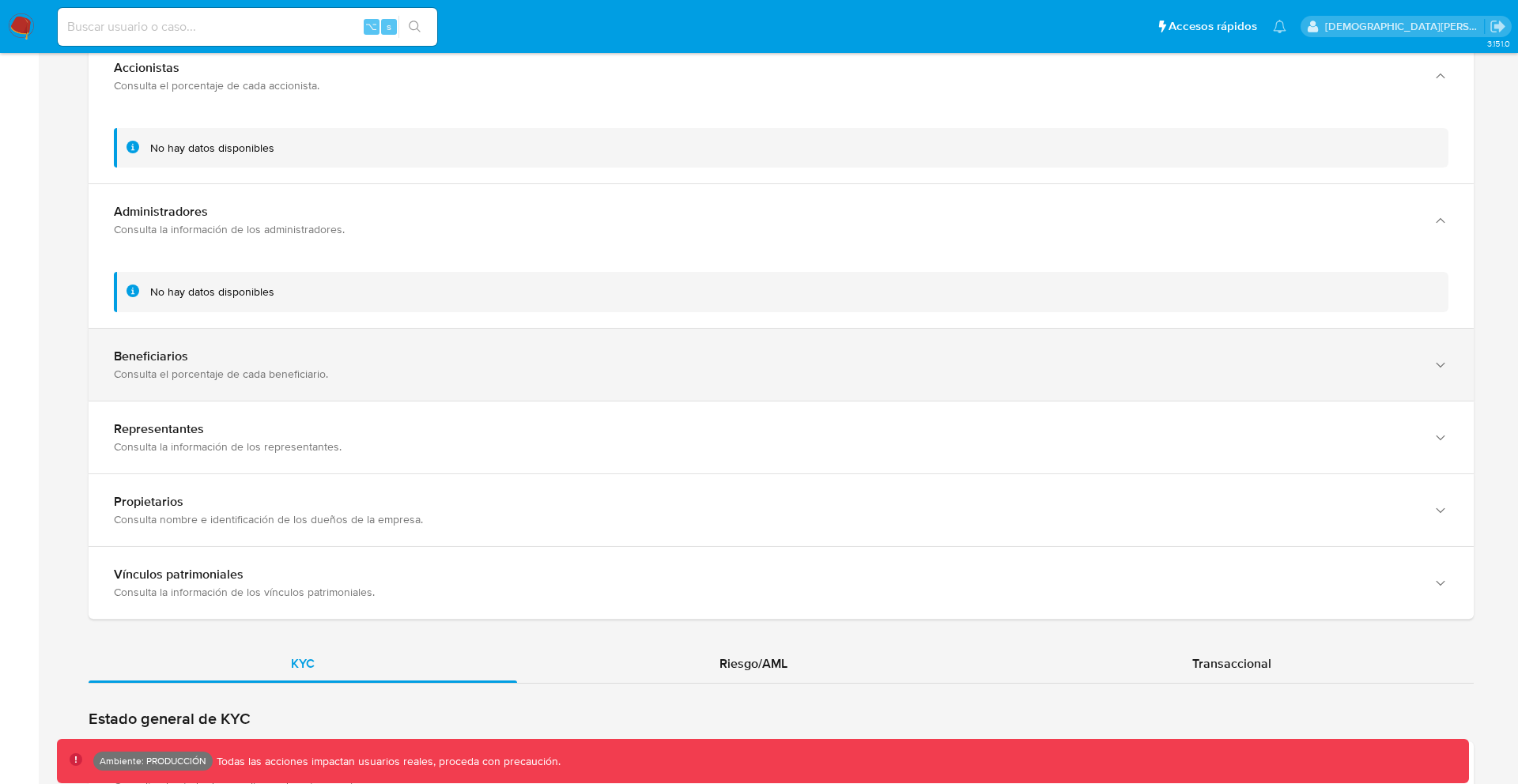
click at [723, 380] on div "Beneficiarios Consulta el porcentaje de cada beneficiario." at bounding box center [781, 364] width 1385 height 72
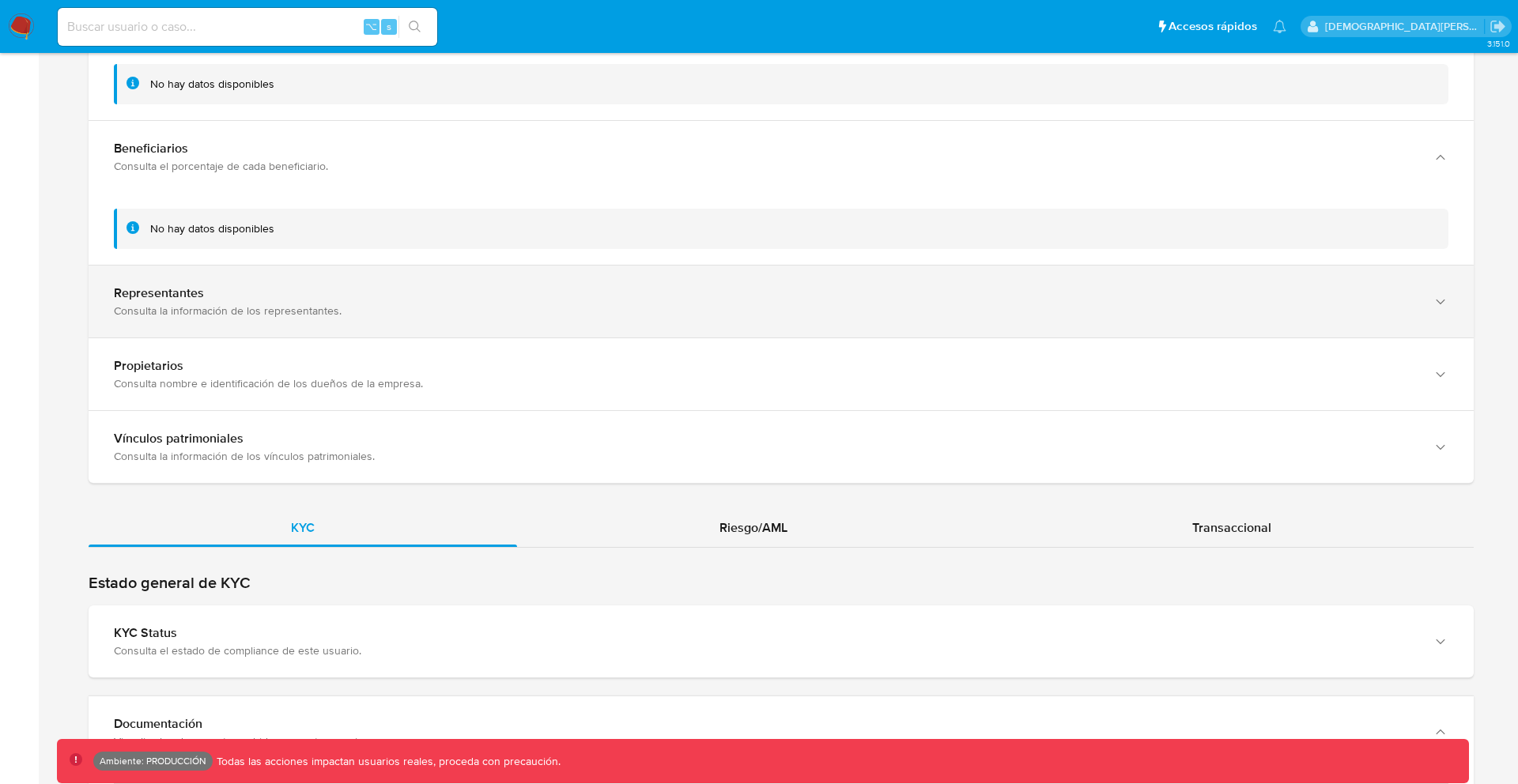
click at [679, 329] on div "Representantes Consulta la información de los representantes." at bounding box center [781, 301] width 1385 height 72
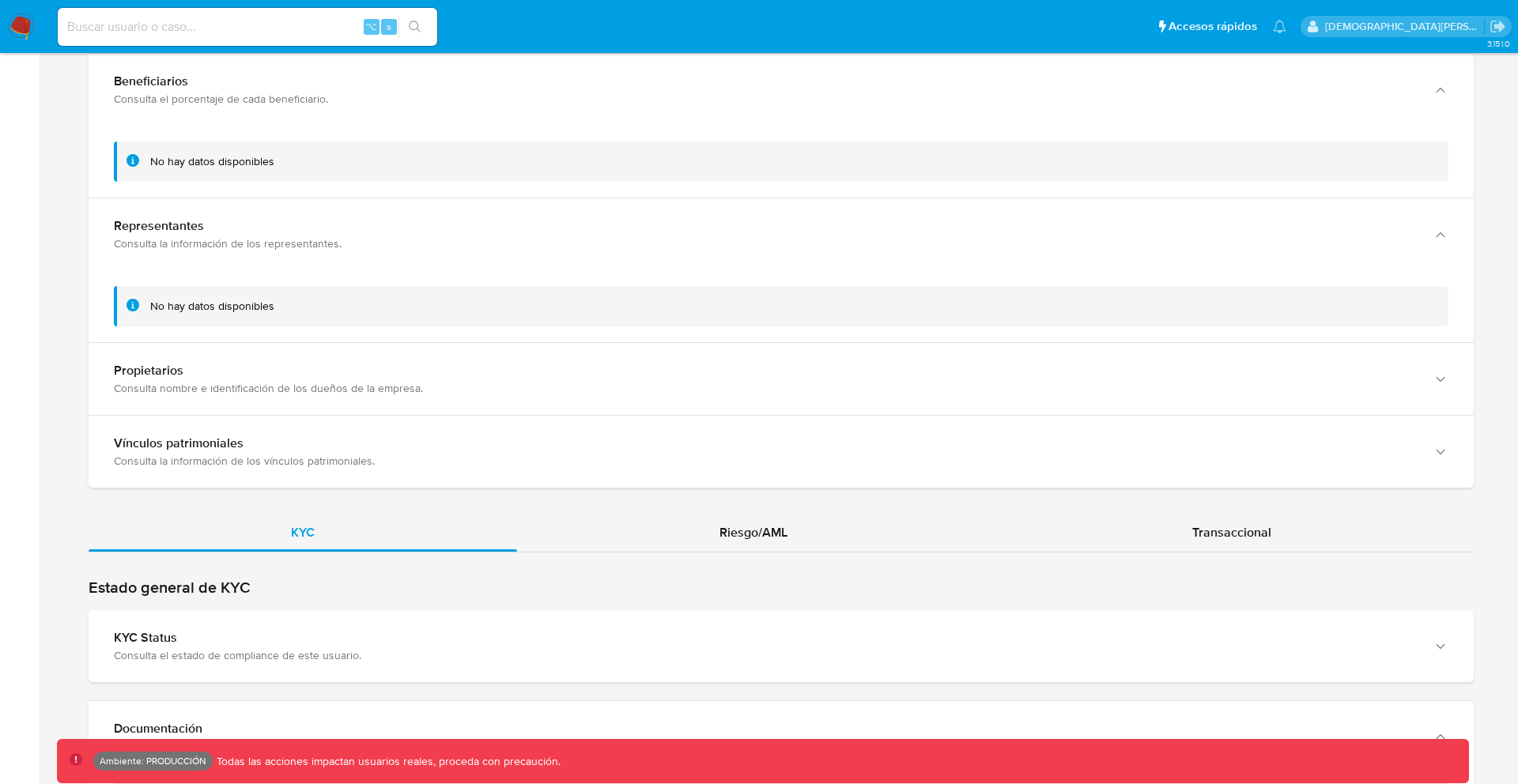
scroll to position [4014, 0]
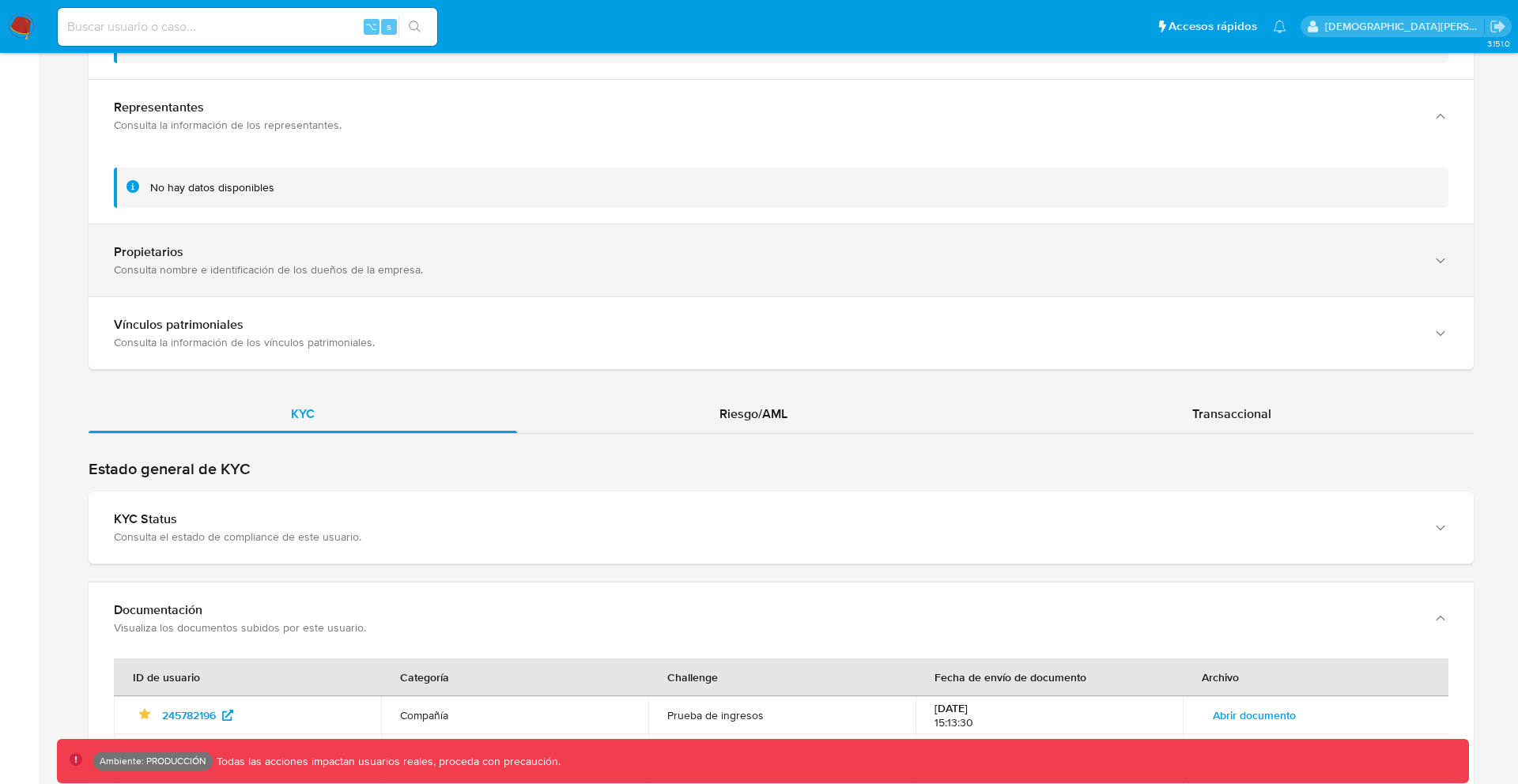
click at [660, 290] on div "Propietarios Consulta nombre e identificación de los dueños de la empresa." at bounding box center [781, 260] width 1385 height 72
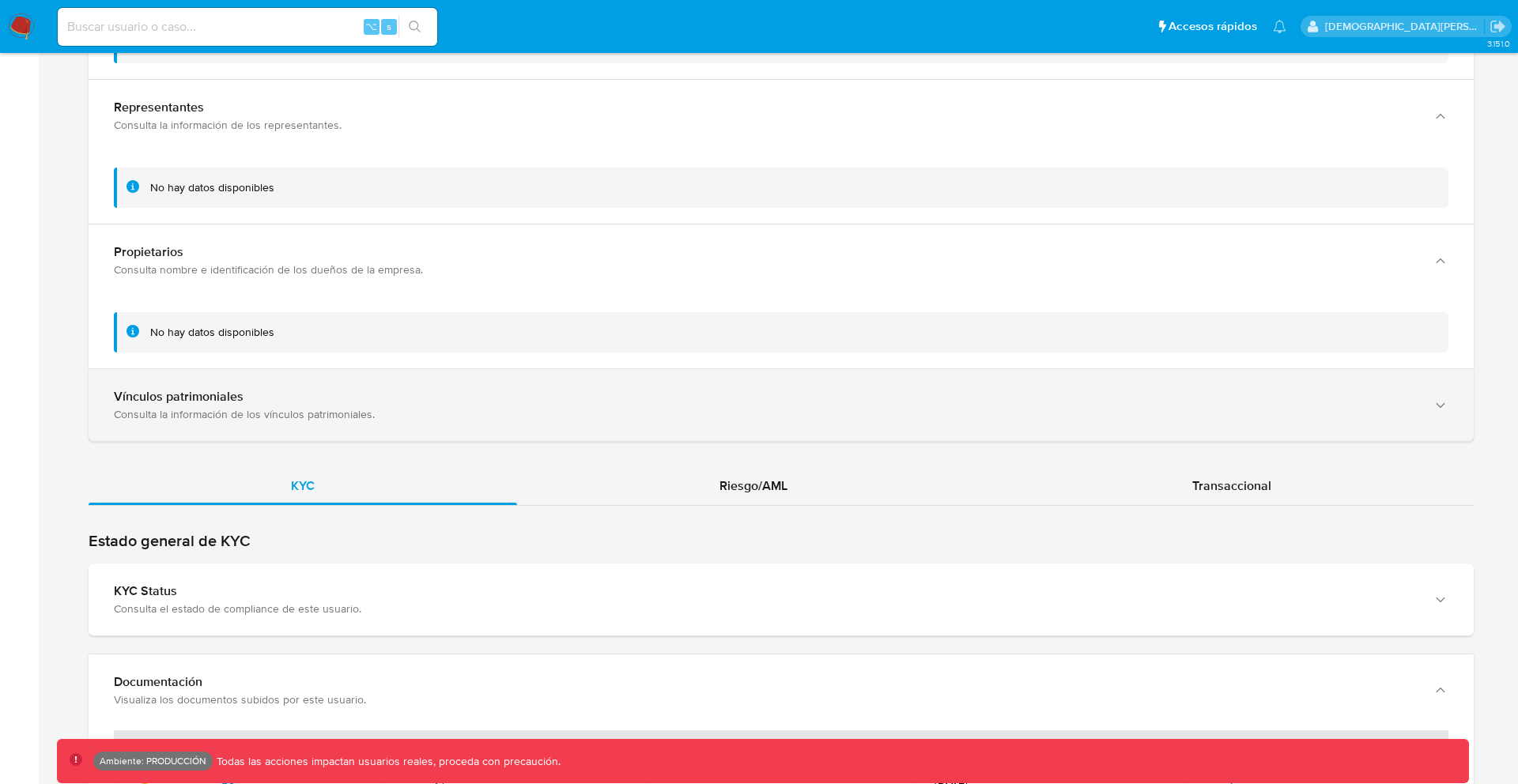
click at [625, 423] on div "Vínculos patrimoniales Consulta la información de los vínculos patrimoniales." at bounding box center [781, 404] width 1385 height 72
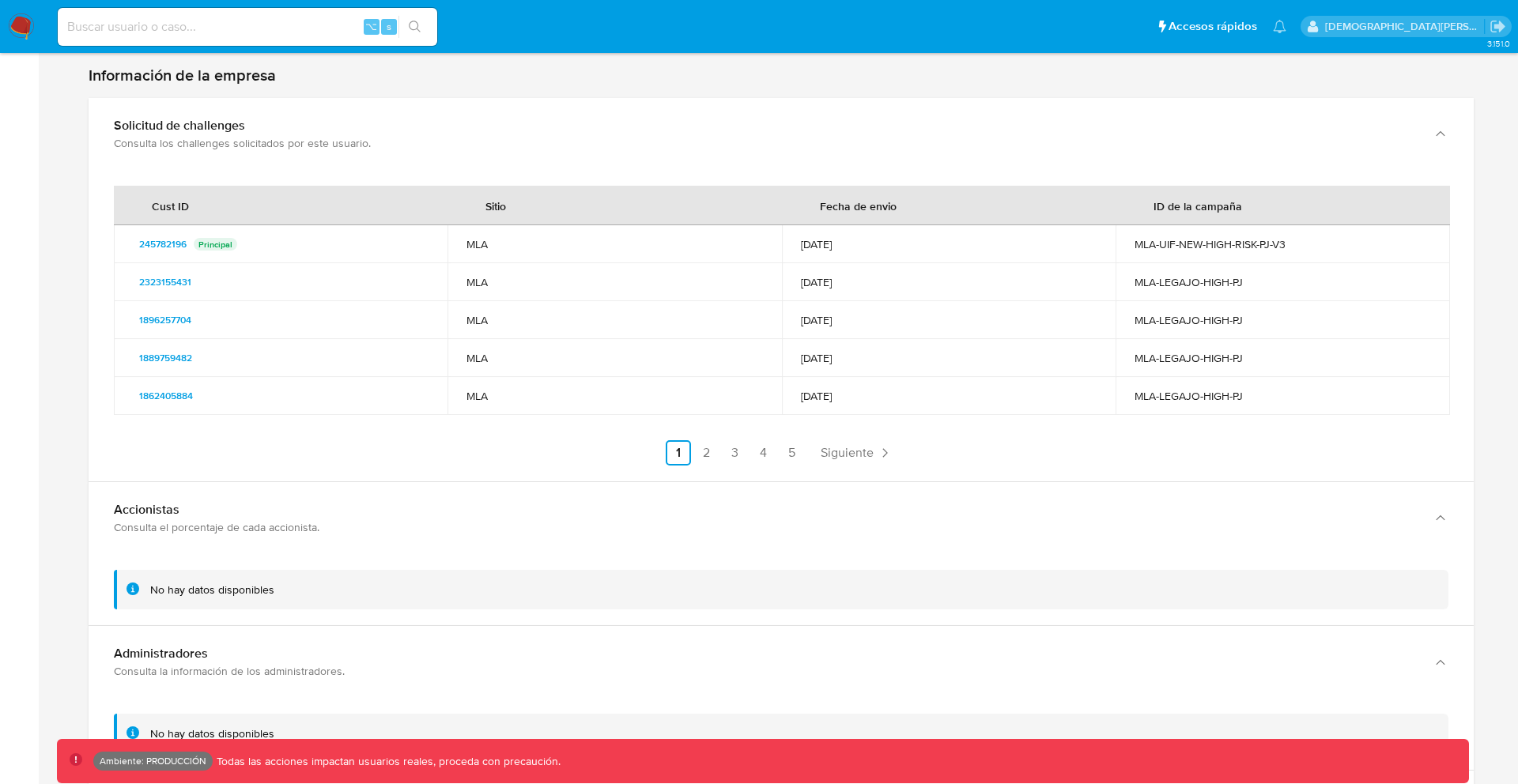
scroll to position [3064, 0]
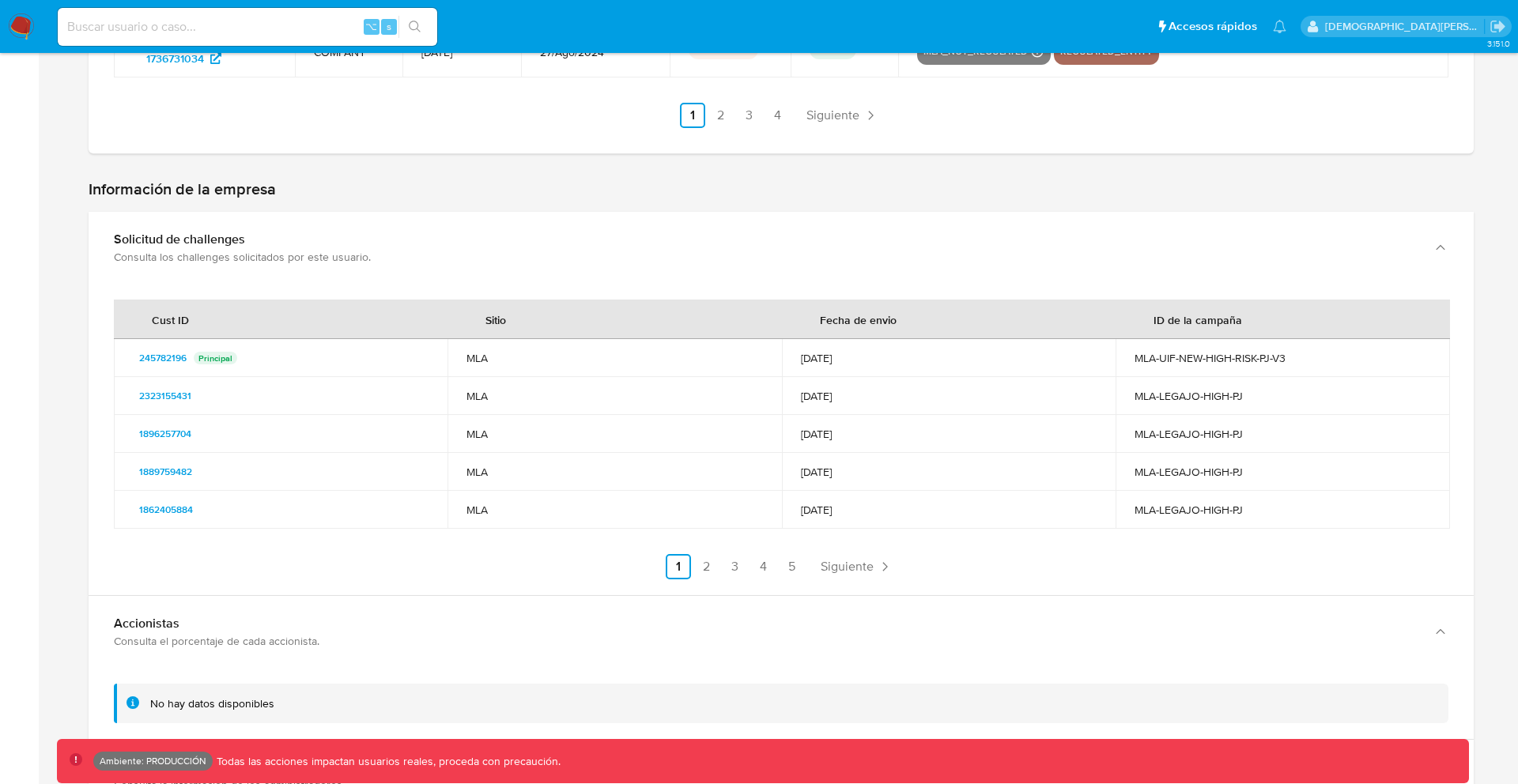
click at [215, 352] on p "Principal" at bounding box center [216, 358] width 43 height 13
click at [829, 569] on span "Siguiente" at bounding box center [846, 566] width 53 height 13
click at [894, 560] on span "Siguiente" at bounding box center [889, 566] width 53 height 13
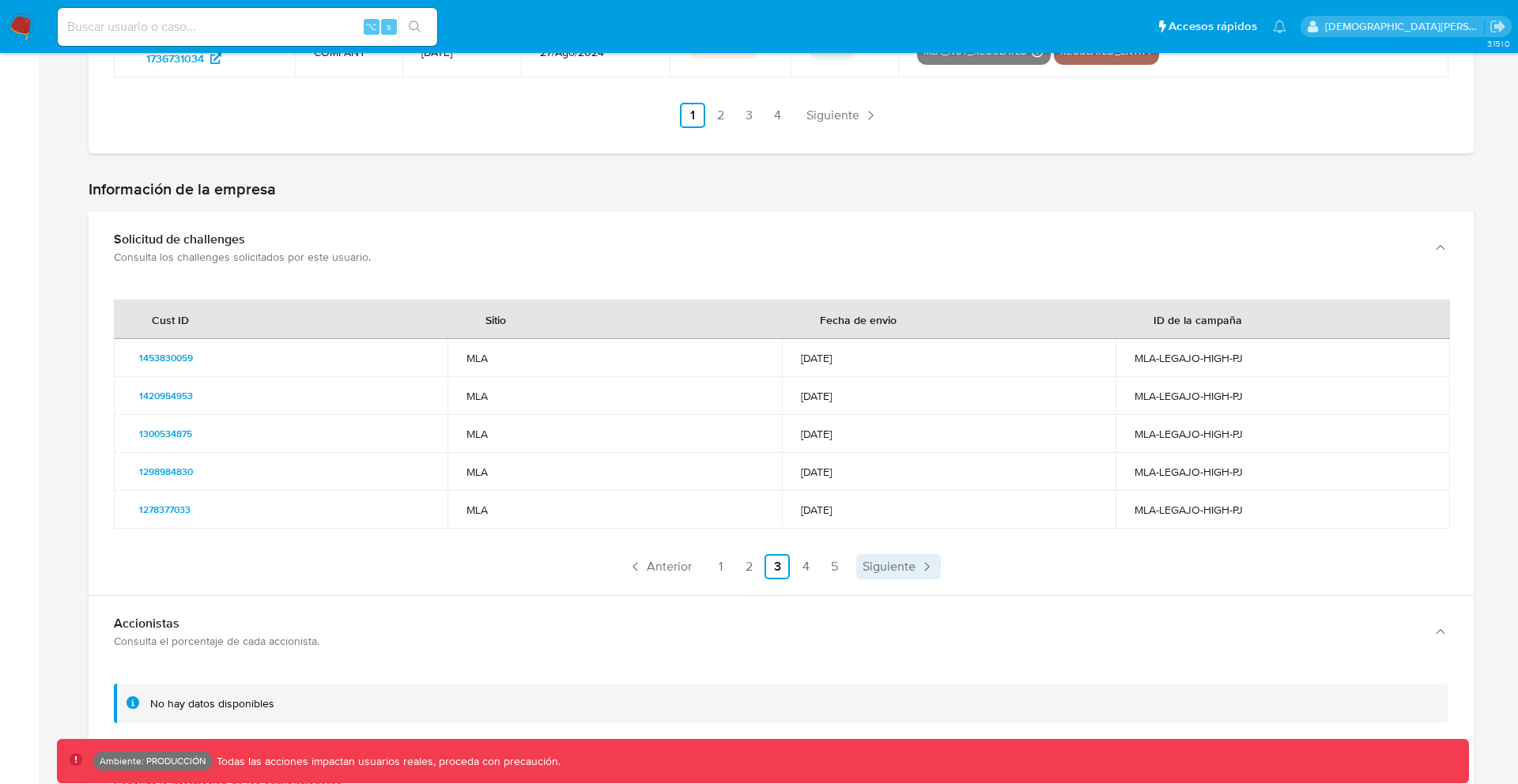
click at [894, 560] on span "Siguiente" at bounding box center [889, 566] width 53 height 13
click at [894, 559] on ul "Anterior 1 2 3 4 5 Siguiente" at bounding box center [781, 566] width 1334 height 25
click at [709, 567] on span "Anterior" at bounding box center [715, 566] width 45 height 13
click at [709, 567] on link "1" at bounding box center [720, 566] width 25 height 25
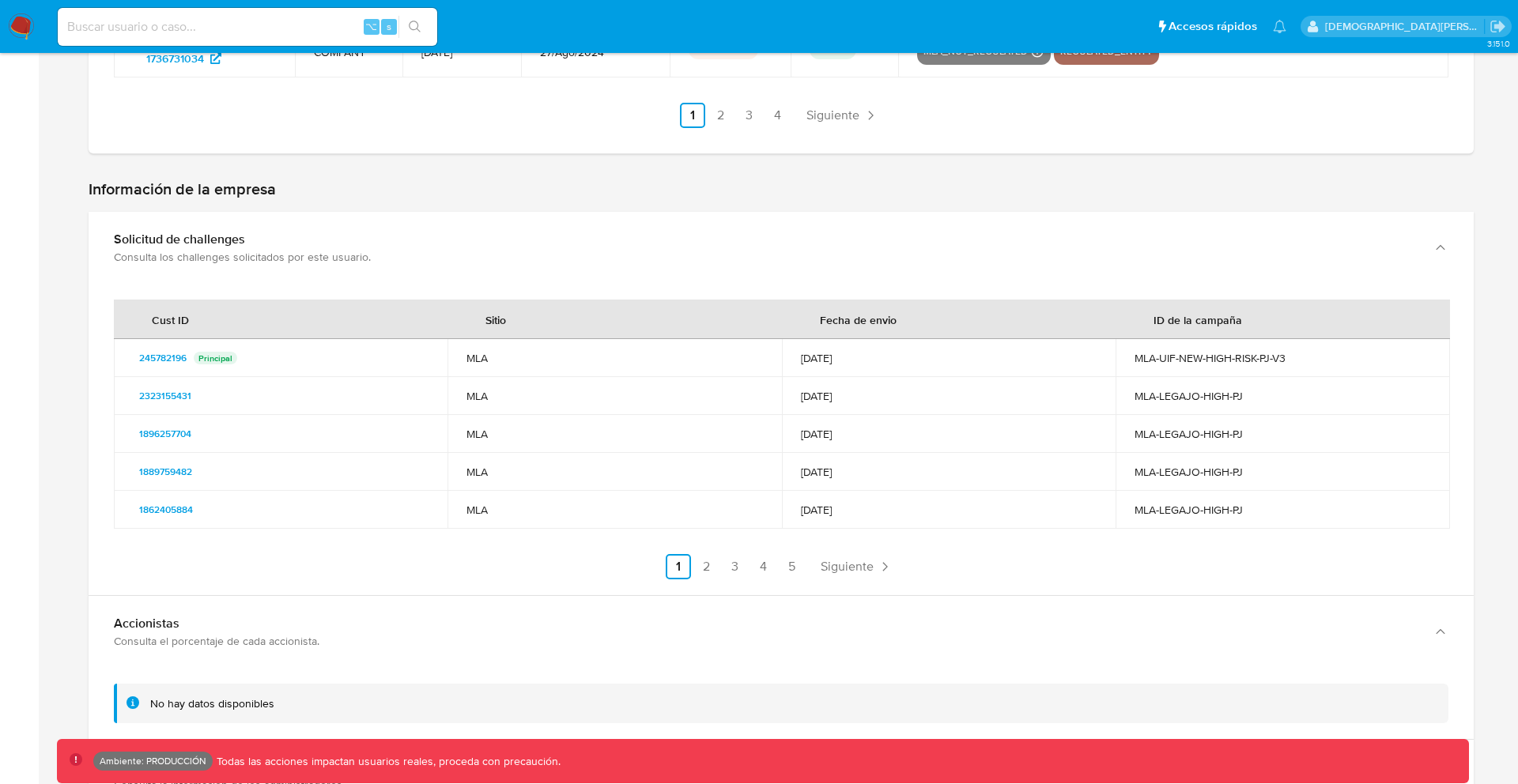
click at [709, 567] on link "2" at bounding box center [706, 566] width 25 height 25
click at [690, 571] on link "Anterior" at bounding box center [659, 566] width 77 height 25
click at [852, 567] on span "Siguiente" at bounding box center [846, 566] width 53 height 13
click at [852, 567] on ul "Anterior 1 2 3 4 5 Siguiente" at bounding box center [781, 566] width 1334 height 25
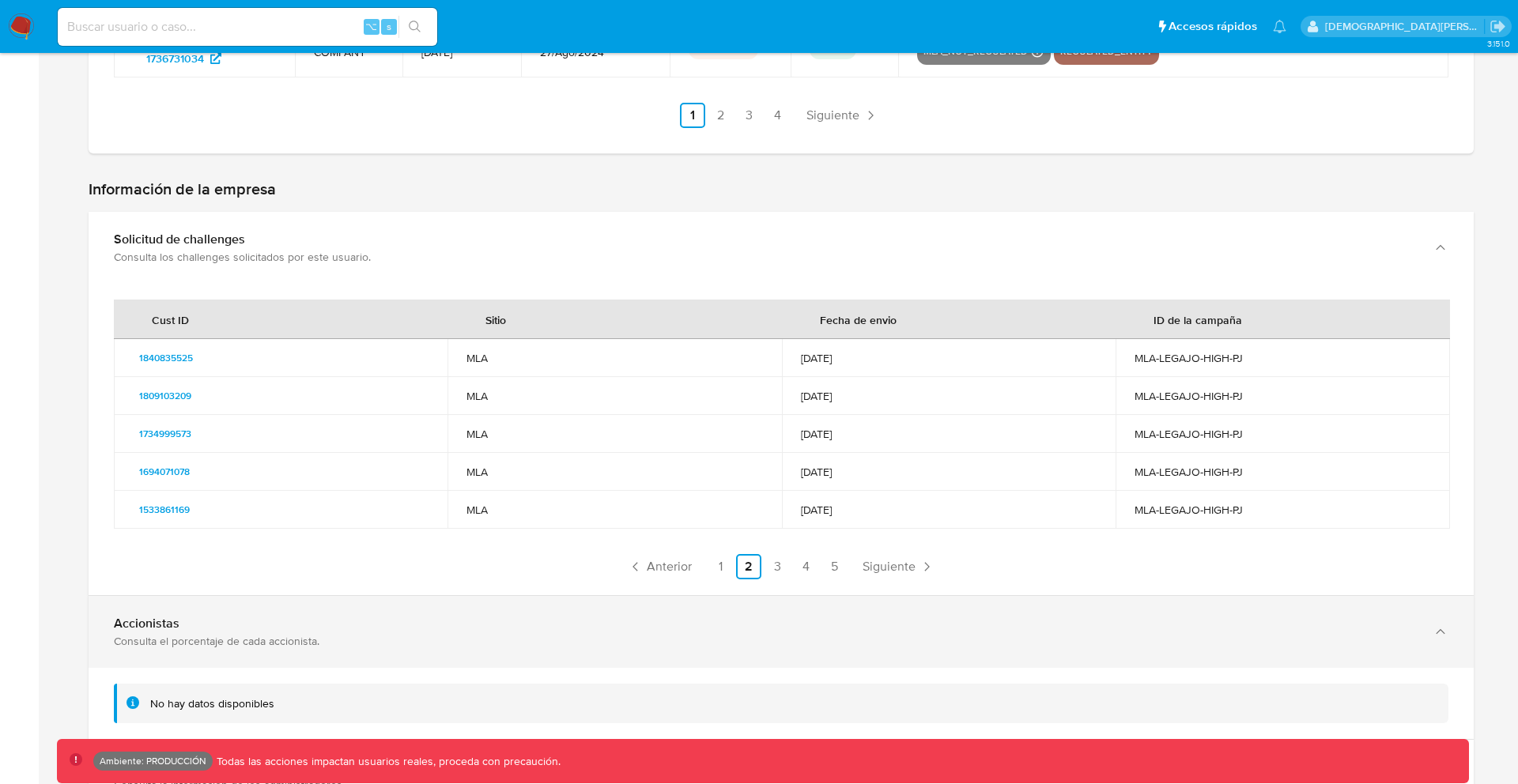
click at [896, 596] on div "Accionistas Consulta el porcentaje de cada accionista." at bounding box center [781, 632] width 1385 height 72
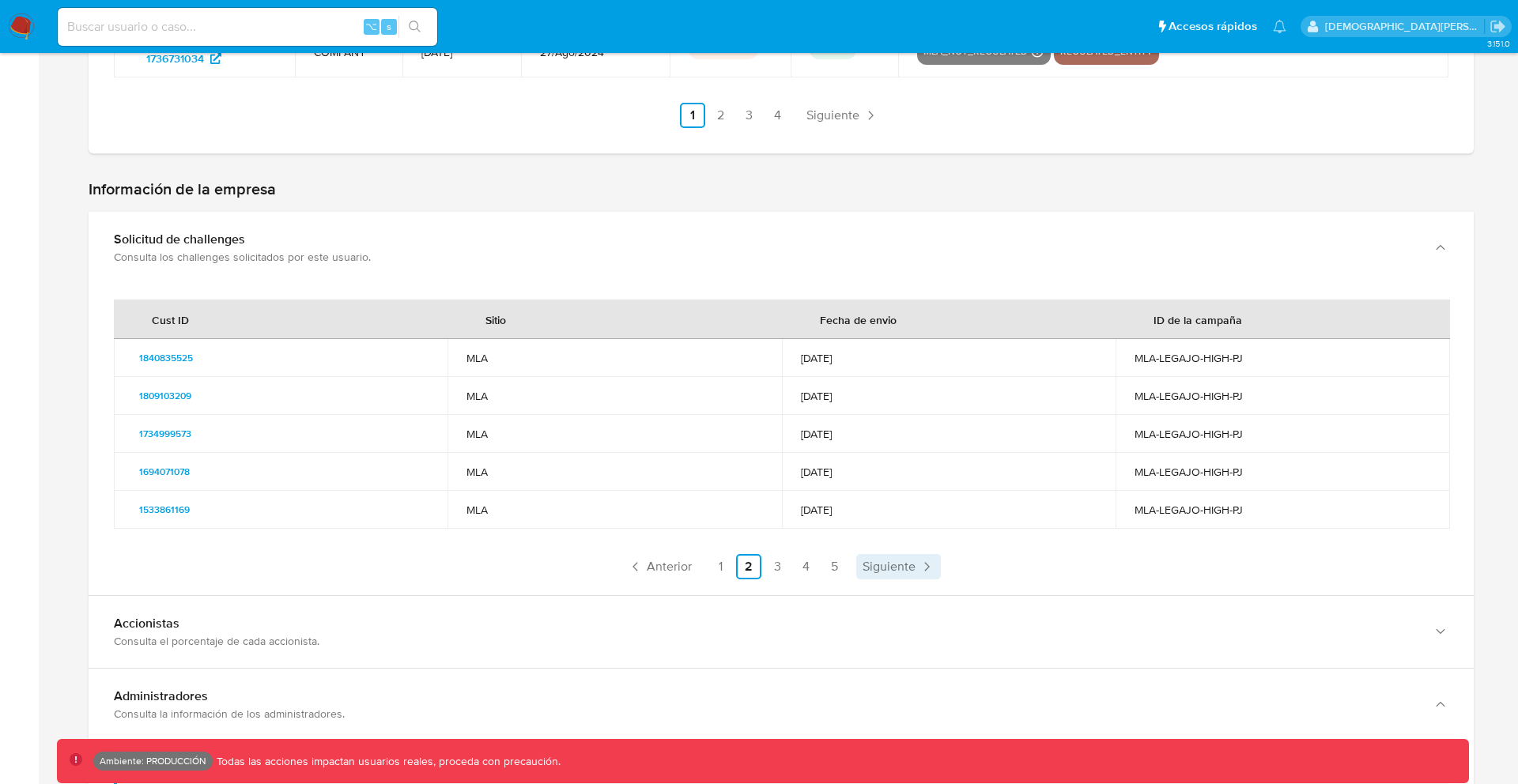
click at [896, 563] on span "Siguiente" at bounding box center [889, 566] width 53 height 13
click at [904, 563] on span "Siguiente" at bounding box center [889, 566] width 53 height 13
click at [954, 562] on ul "Anterior 1 2 3 4 5 Siguiente" at bounding box center [781, 566] width 1334 height 25
click at [756, 559] on link "1" at bounding box center [766, 566] width 25 height 25
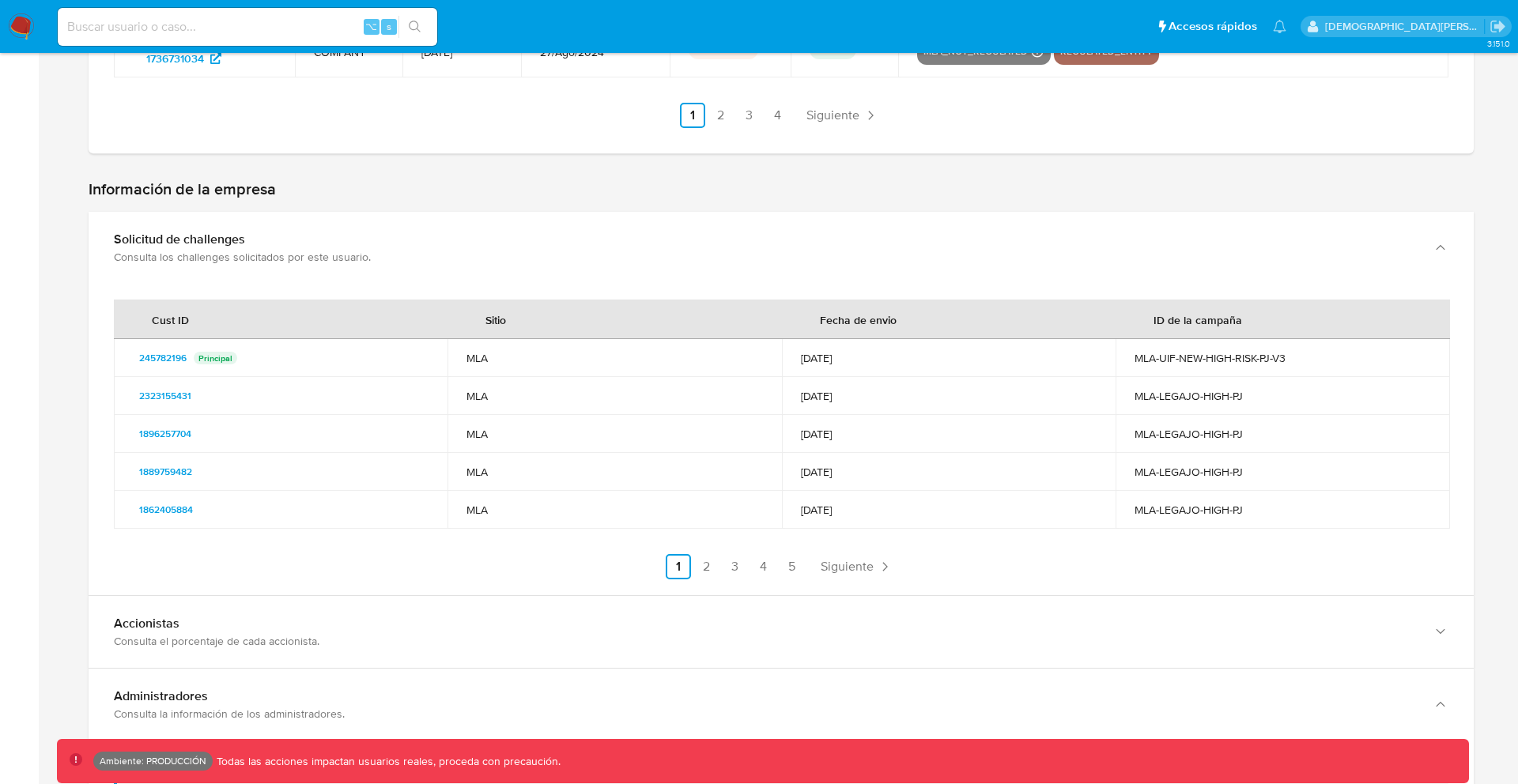
drag, startPoint x: 194, startPoint y: 355, endPoint x: 221, endPoint y: 355, distance: 27.0
click at [221, 355] on div "245782196 Principal" at bounding box center [280, 358] width 296 height 19
click at [255, 355] on div "245782196 Principal" at bounding box center [280, 358] width 296 height 19
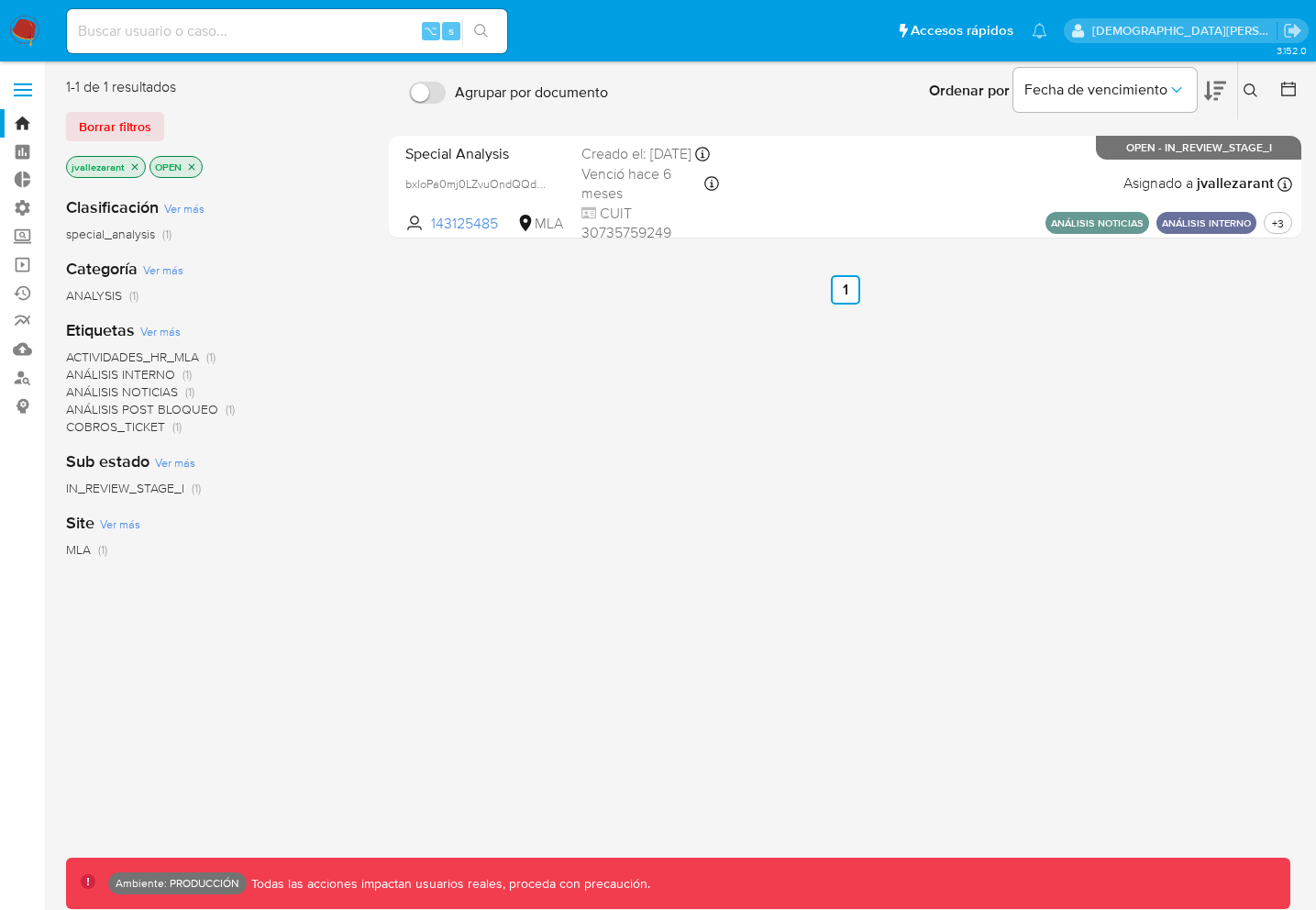
click at [315, 12] on div "⌥ s" at bounding box center [287, 31] width 440 height 44
click at [287, 28] on input at bounding box center [287, 31] width 440 height 24
type input "fravega"
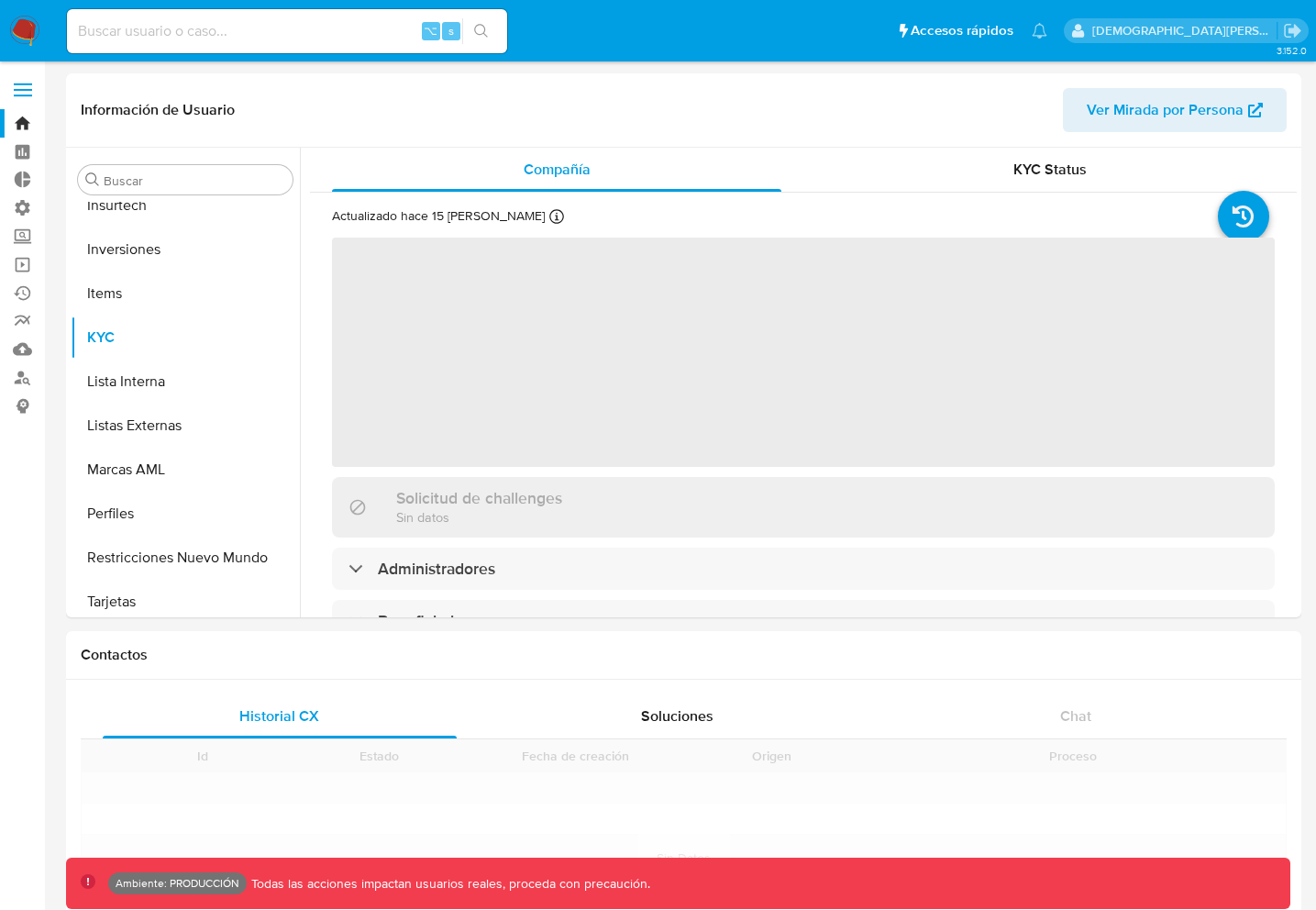
scroll to position [819, 0]
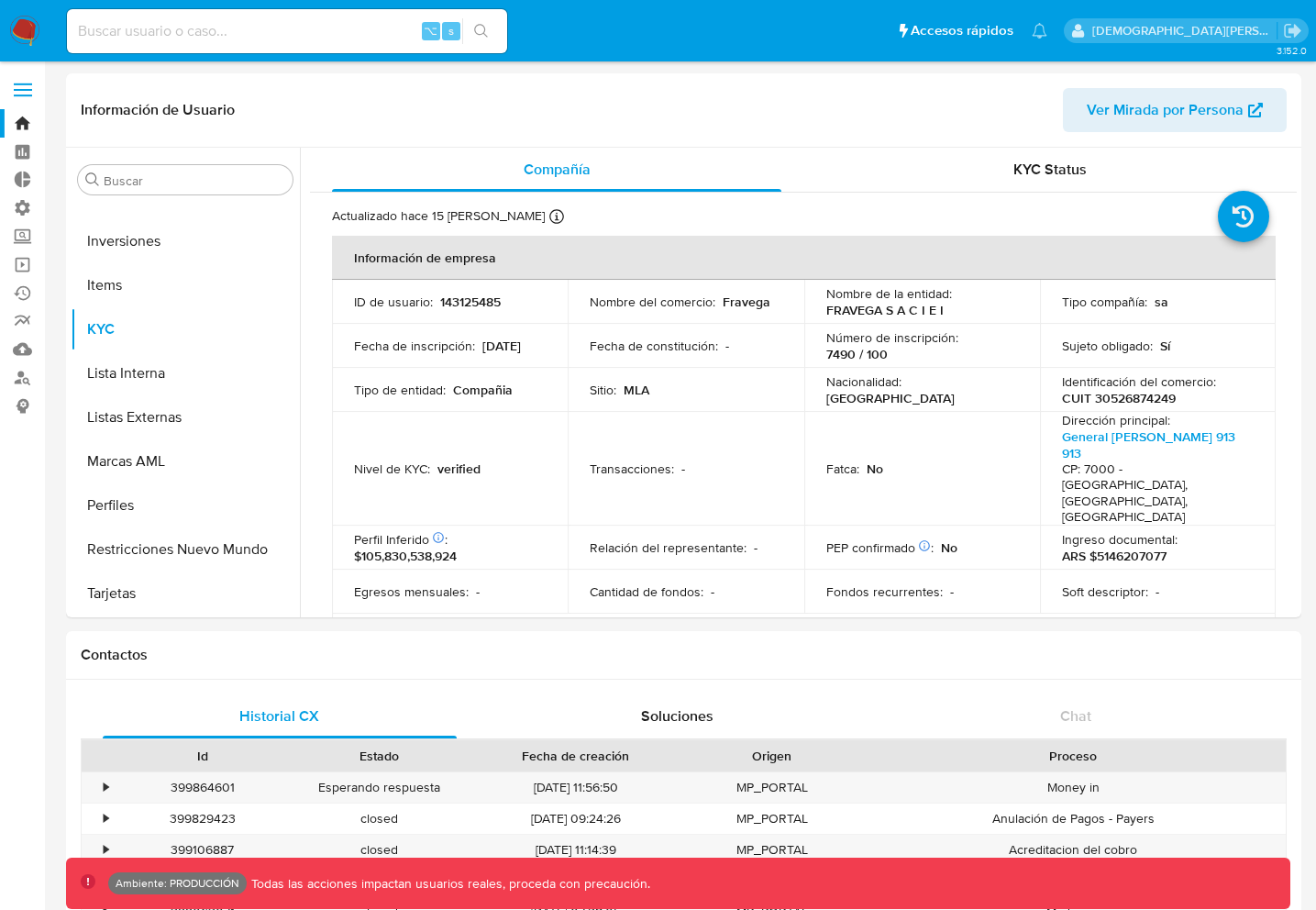
select select "10"
click at [299, 34] on input at bounding box center [287, 31] width 440 height 24
paste input "1194146614"
type input "1194146614"
click at [481, 32] on icon "search-icon" at bounding box center [481, 31] width 15 height 15
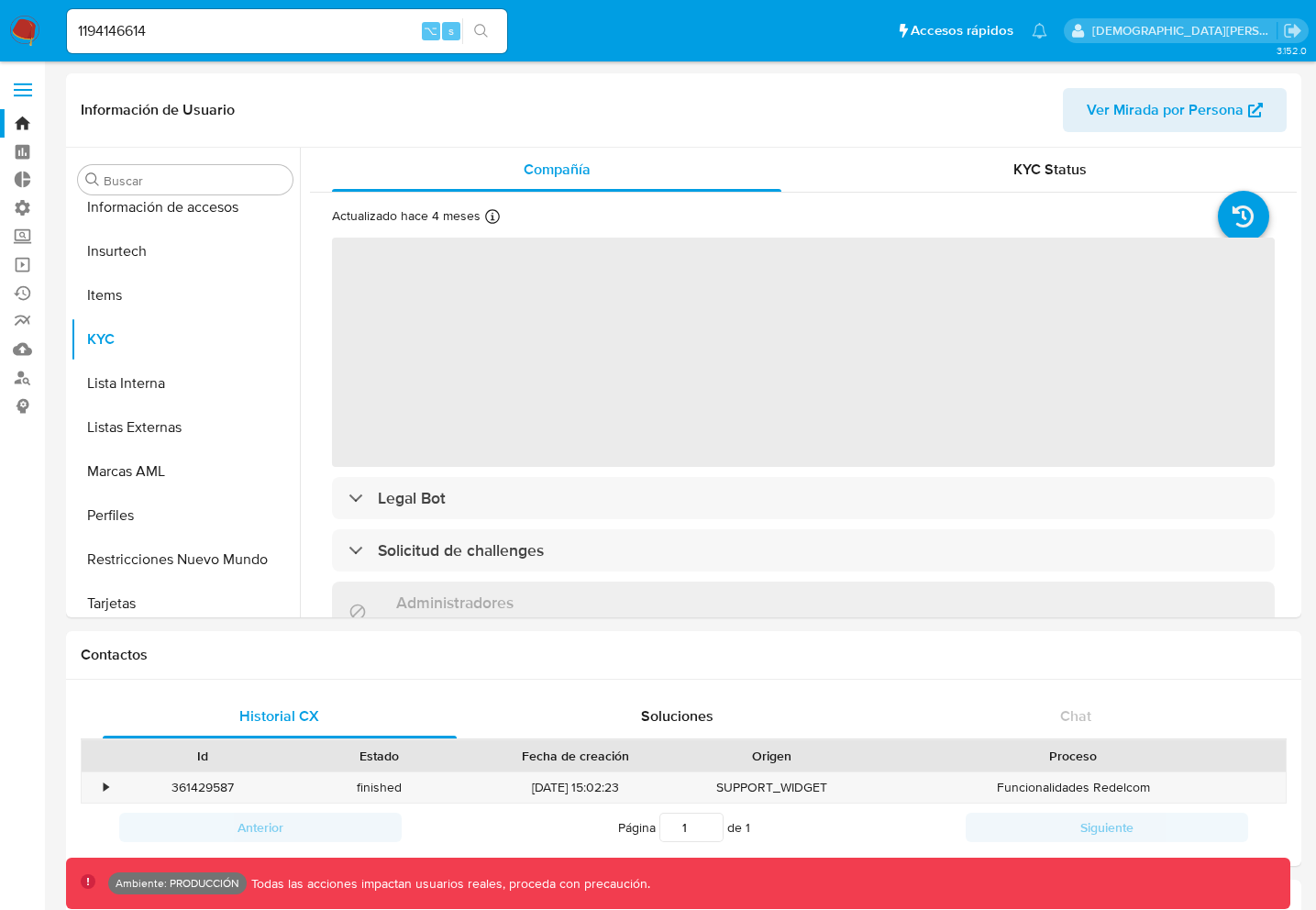
scroll to position [731, 0]
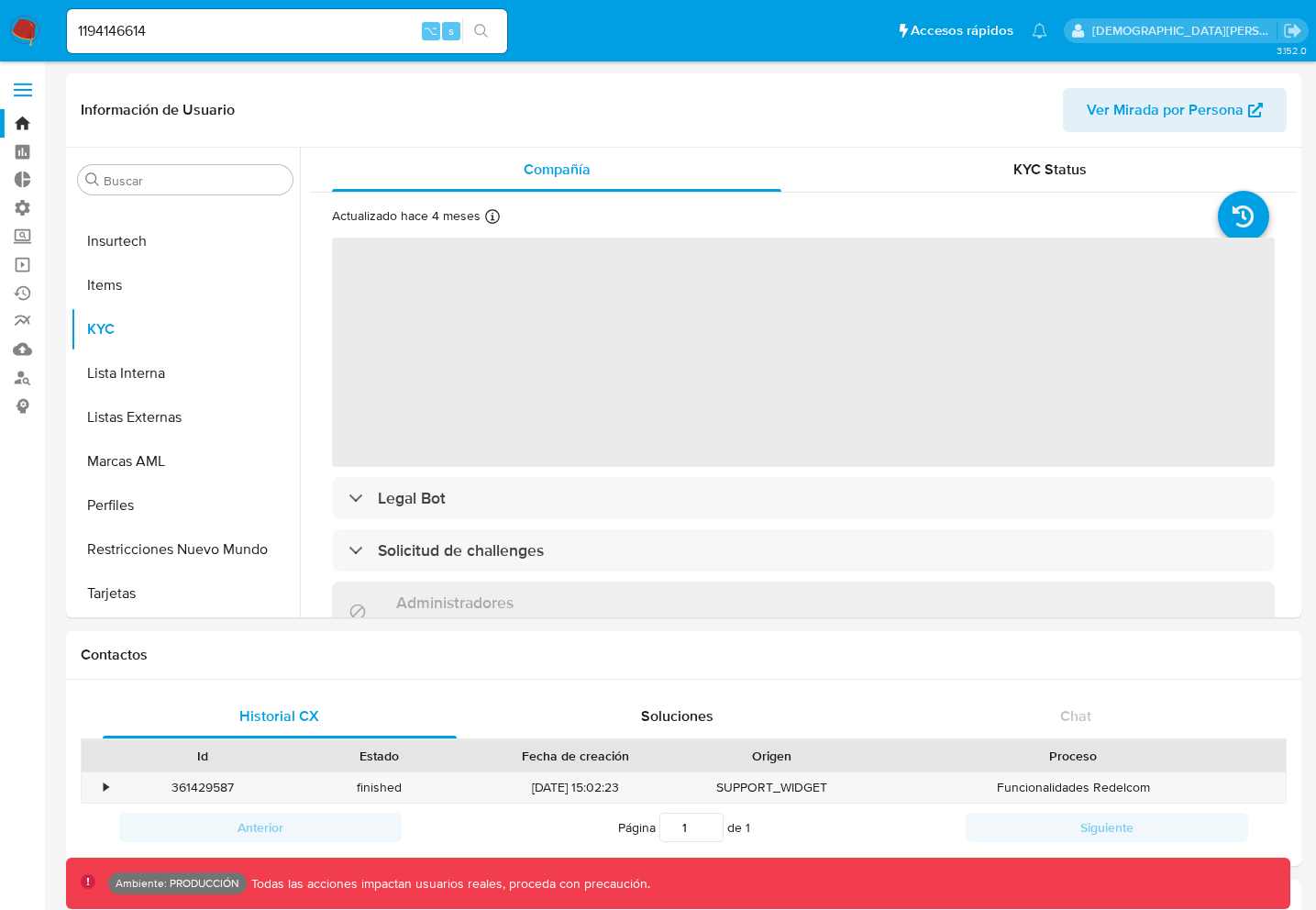
select select "10"
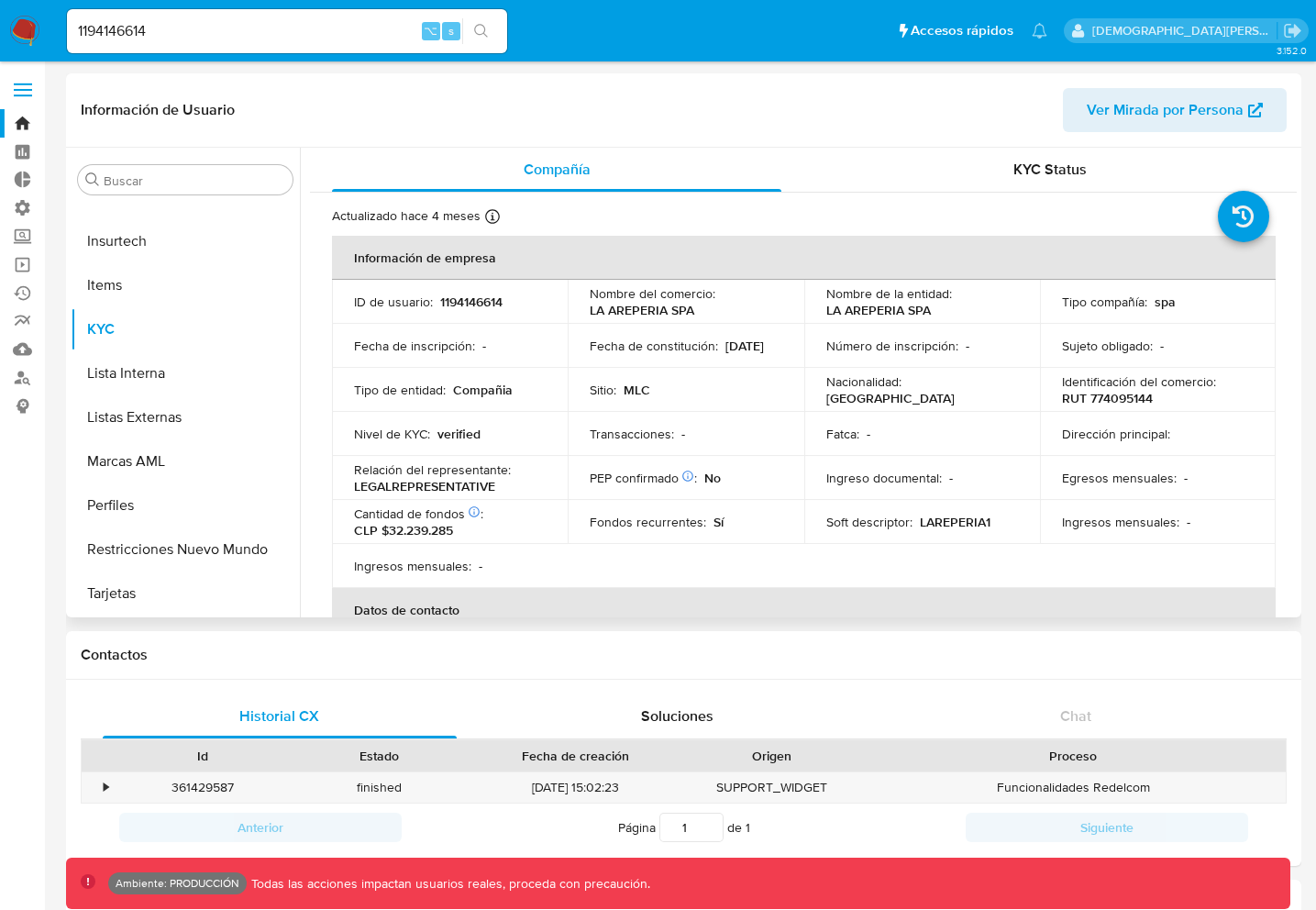
click at [947, 517] on p "LAREPERIA1" at bounding box center [955, 522] width 71 height 17
click at [948, 518] on p "LAREPERIA1" at bounding box center [955, 522] width 71 height 17
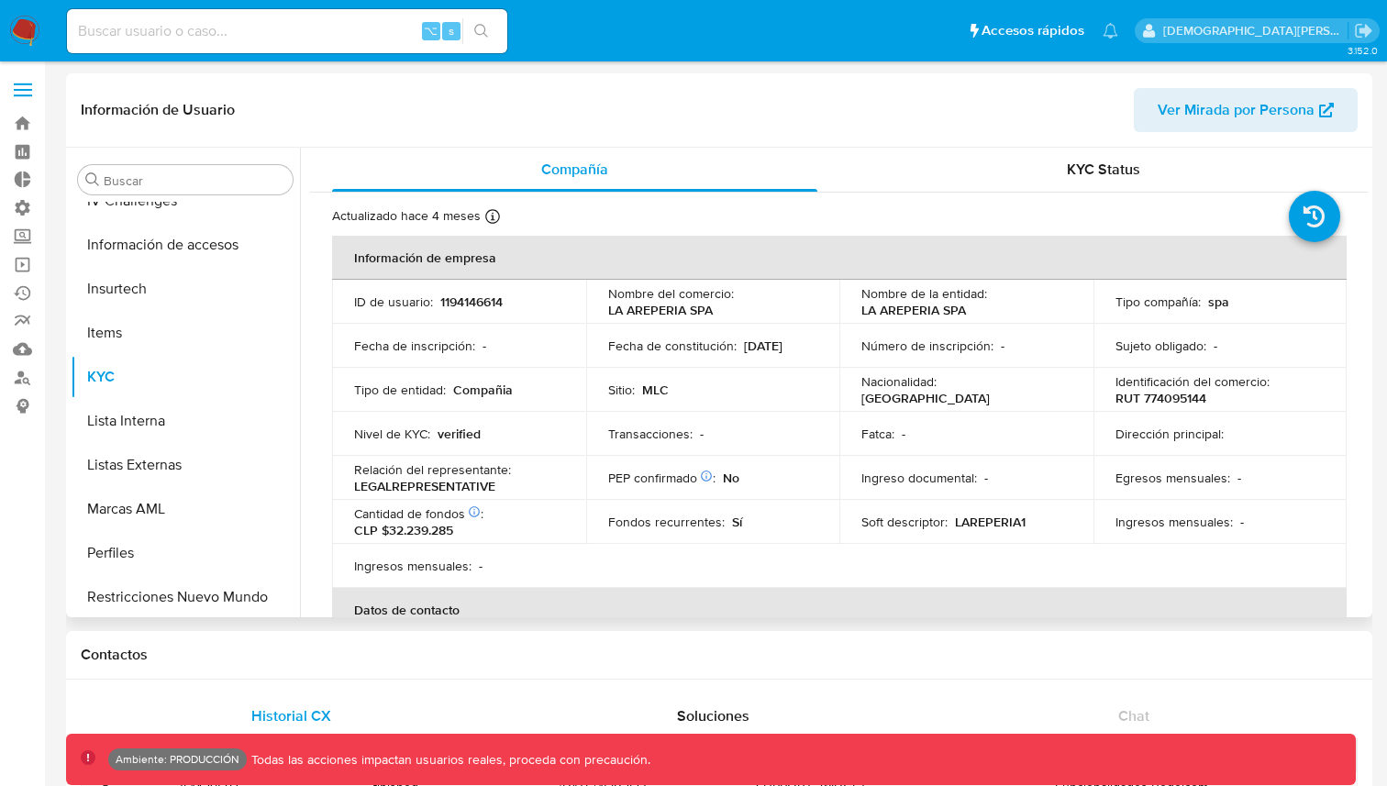
scroll to position [731, 0]
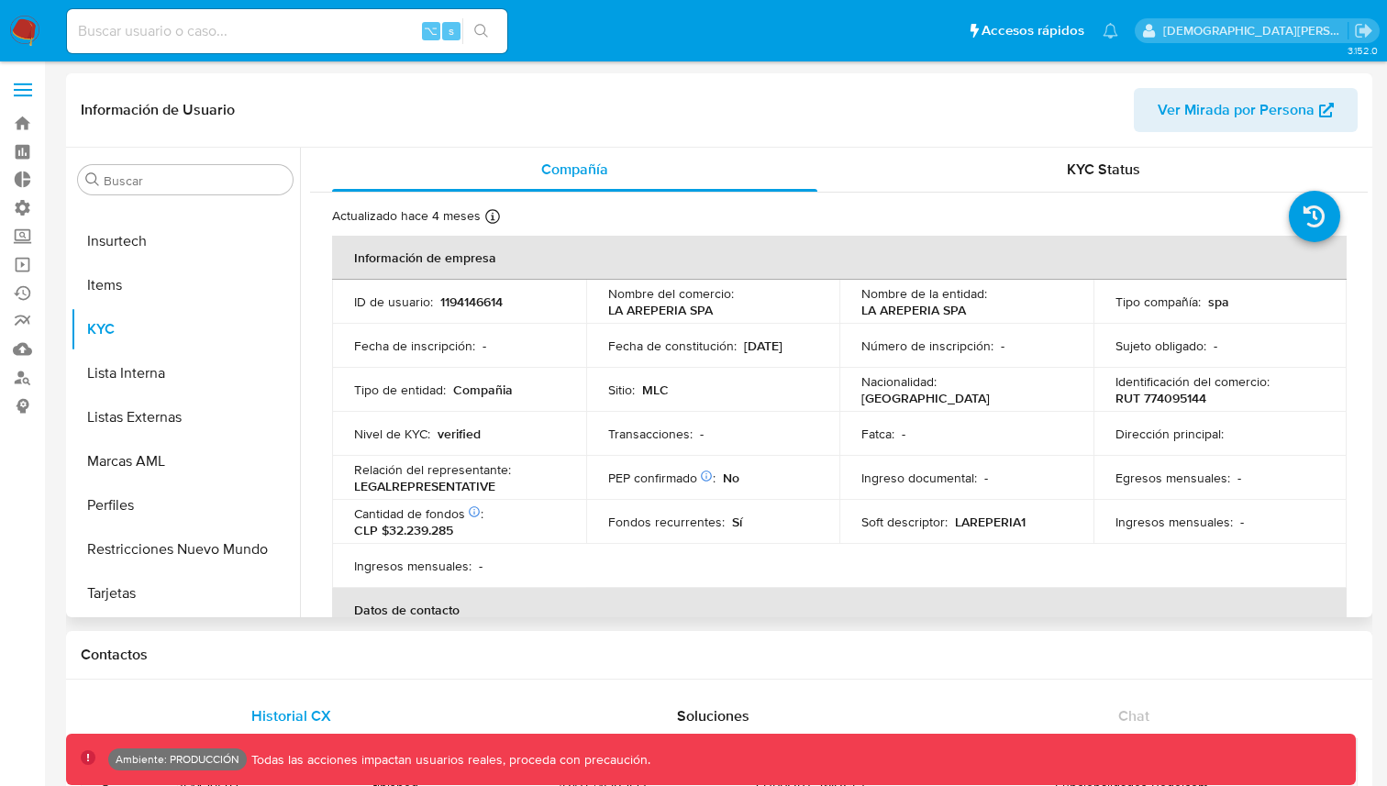
select select "10"
